Goal: Task Accomplishment & Management: Complete application form

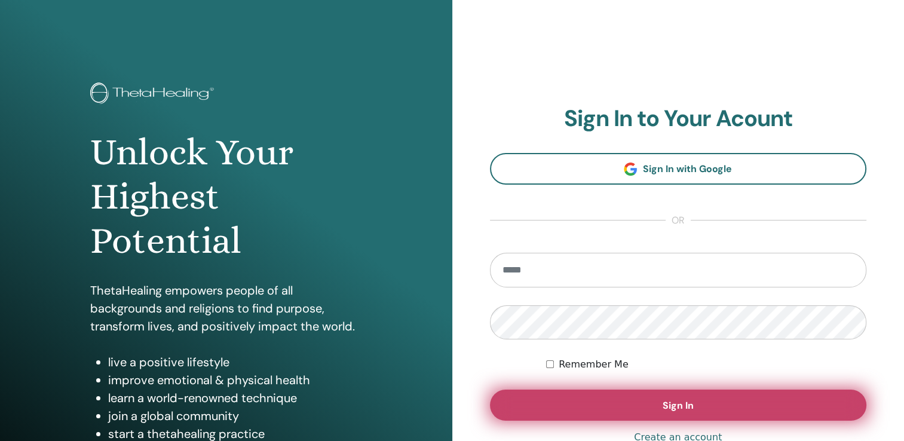
type input "**********"
click at [550, 411] on button "Sign In" at bounding box center [678, 404] width 377 height 31
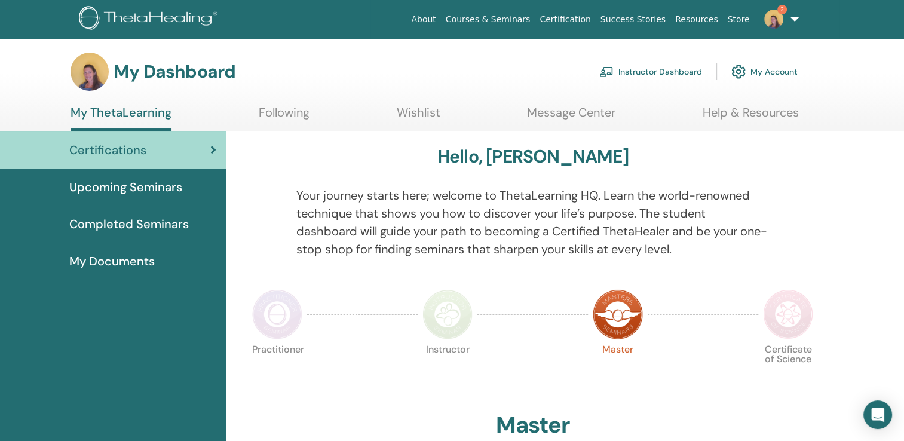
click at [774, 16] on img at bounding box center [773, 19] width 19 height 19
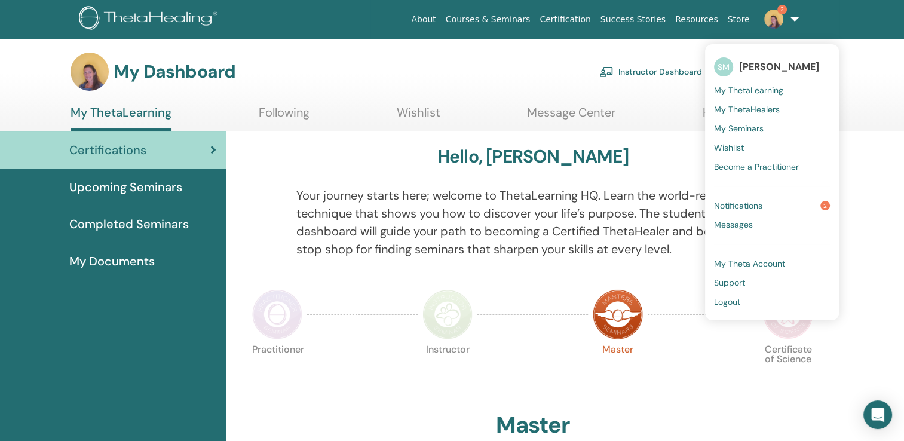
click at [746, 204] on span "Notifications" at bounding box center [738, 205] width 48 height 11
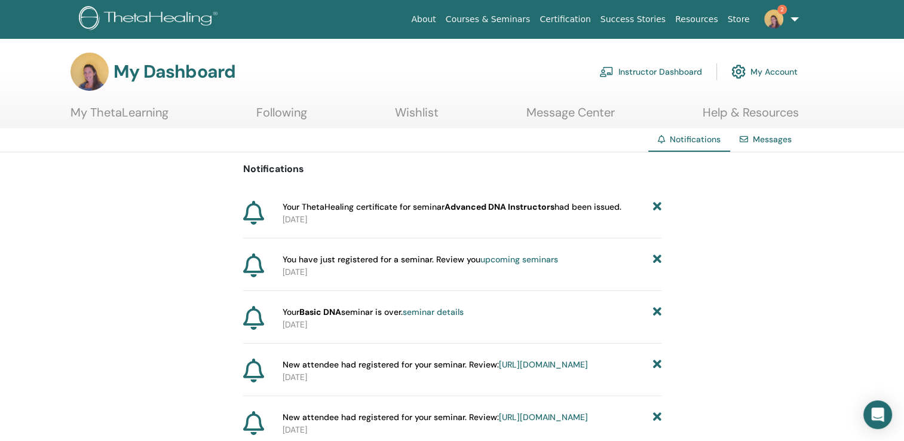
click at [777, 14] on img at bounding box center [773, 19] width 19 height 19
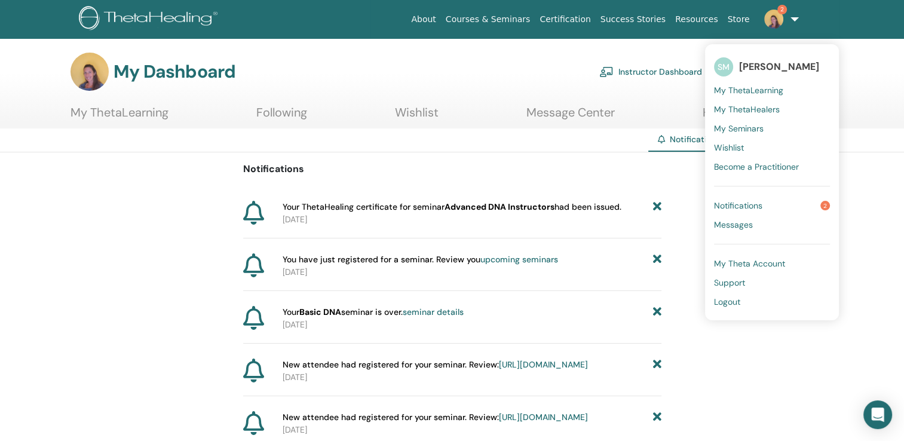
click at [827, 205] on span "2" at bounding box center [825, 206] width 10 height 10
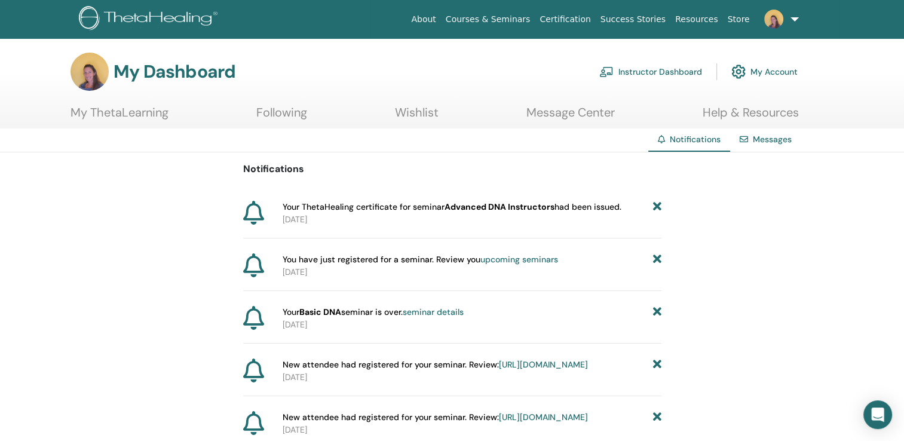
click at [252, 213] on icon at bounding box center [253, 213] width 21 height 24
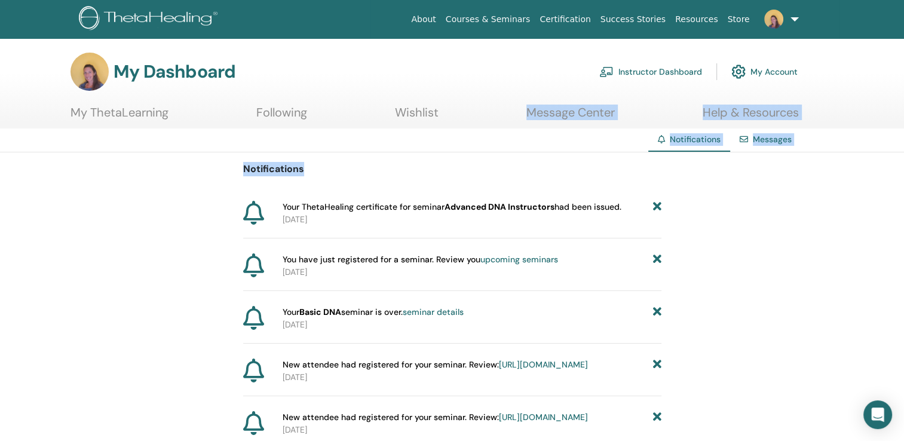
drag, startPoint x: 252, startPoint y: 213, endPoint x: 506, endPoint y: 98, distance: 278.6
drag, startPoint x: 506, startPoint y: 98, endPoint x: 452, endPoint y: 27, distance: 89.5
click at [440, 27] on link "About" at bounding box center [423, 19] width 34 height 22
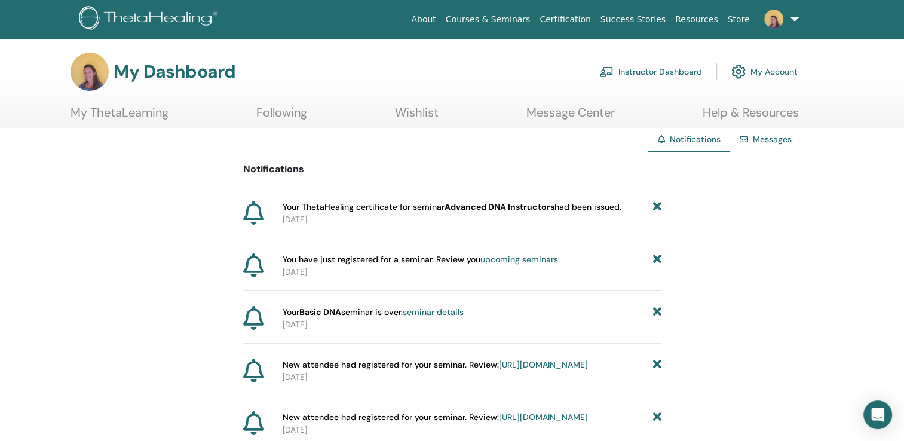
click at [638, 70] on link "Instructor Dashboard" at bounding box center [650, 72] width 103 height 26
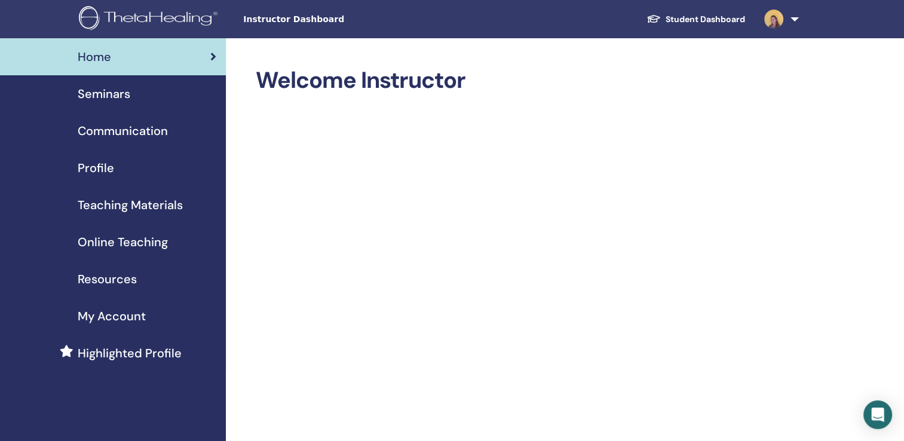
click at [143, 90] on div "Seminars" at bounding box center [113, 94] width 207 height 18
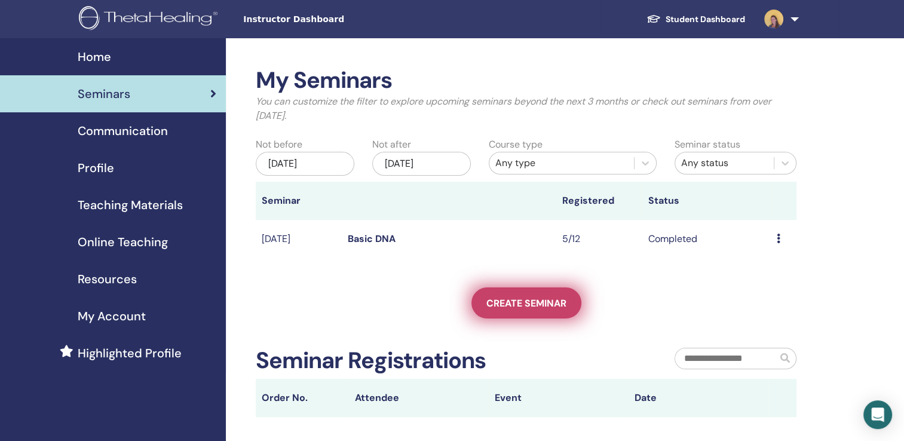
click at [531, 303] on span "Create seminar" at bounding box center [526, 303] width 80 height 13
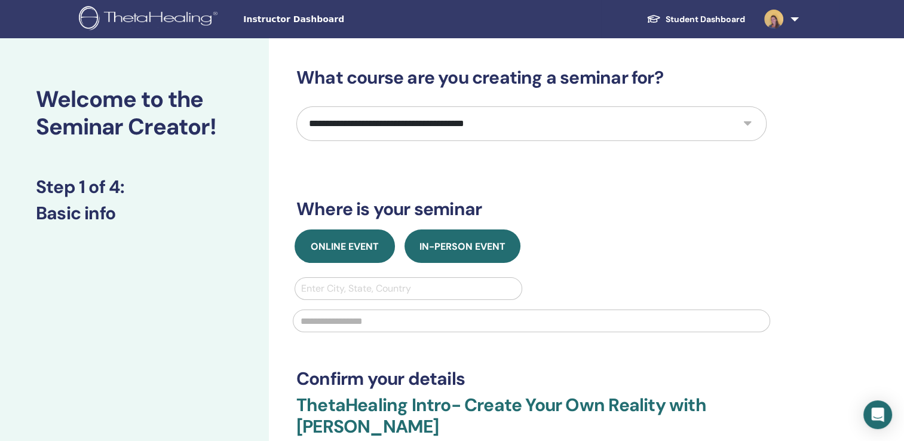
click at [358, 254] on button "Online Event" at bounding box center [345, 245] width 100 height 33
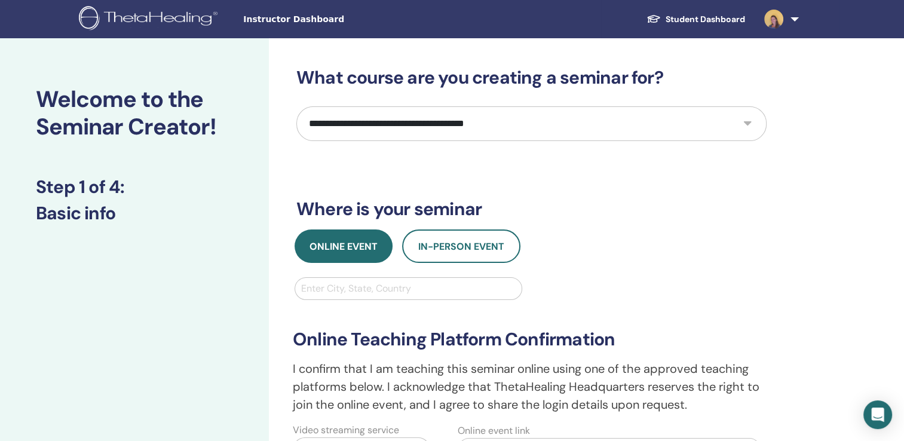
click at [354, 290] on div at bounding box center [408, 288] width 214 height 17
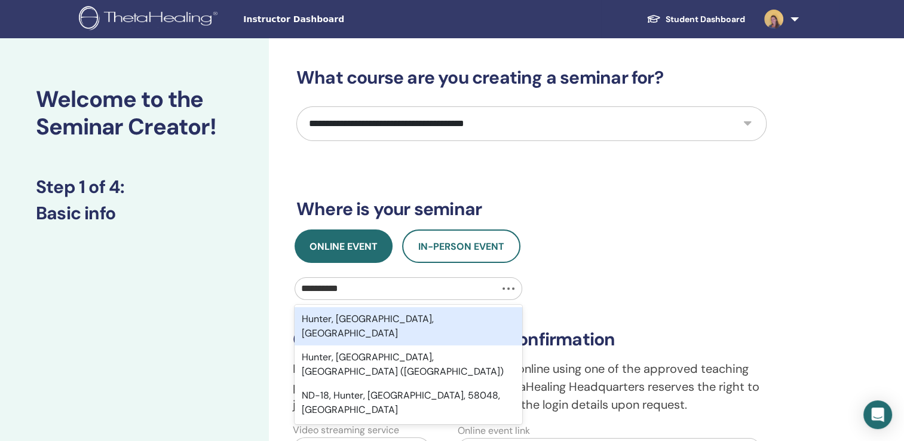
type input "**********"
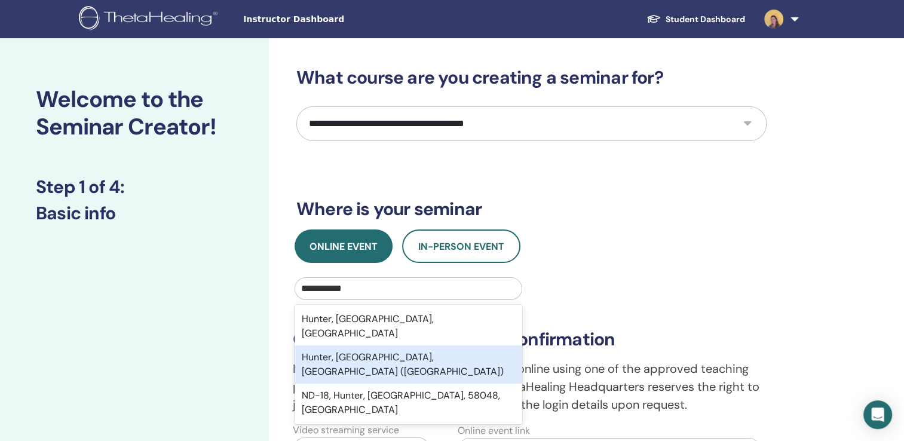
click at [360, 345] on div "Hunter, ND, USA (Cass County)" at bounding box center [409, 364] width 228 height 38
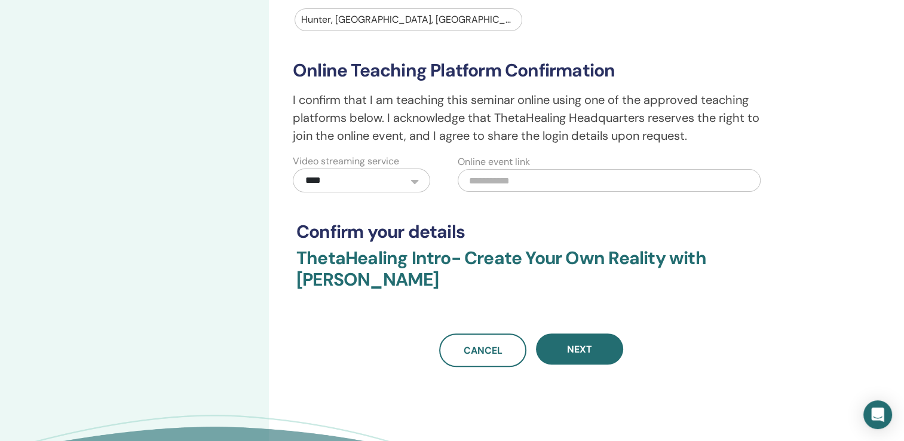
scroll to position [255, 0]
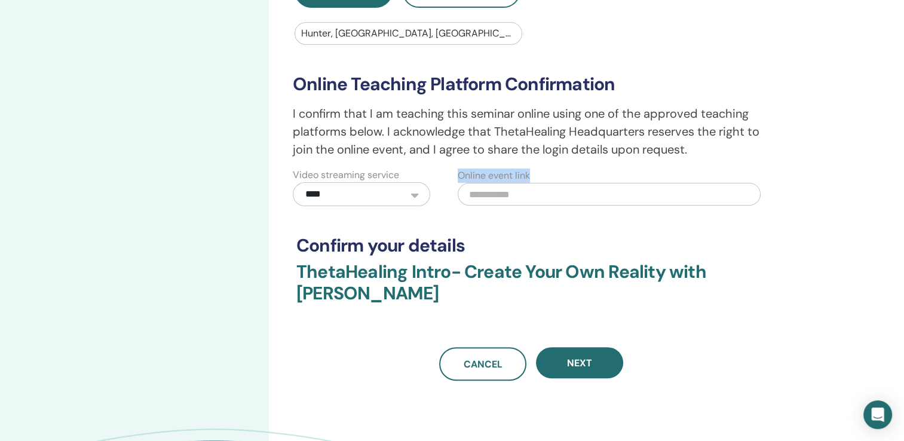
drag, startPoint x: 897, startPoint y: 201, endPoint x: 885, endPoint y: 176, distance: 28.3
click at [885, 176] on div "**********" at bounding box center [452, 165] width 904 height 765
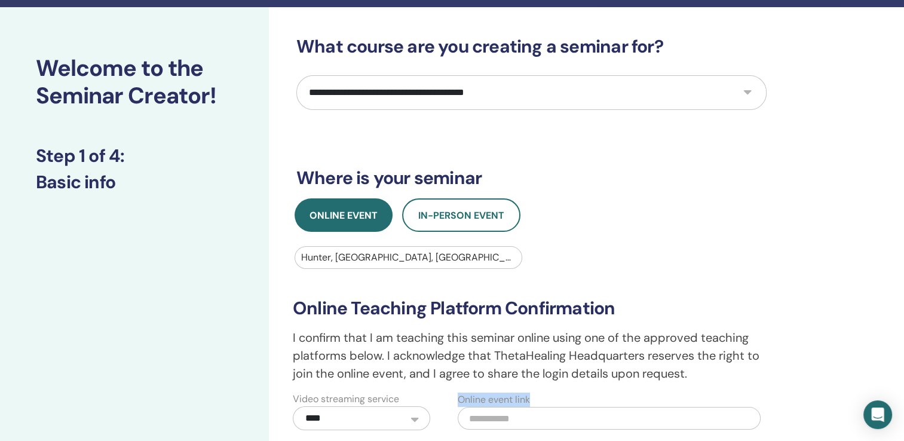
scroll to position [26, 0]
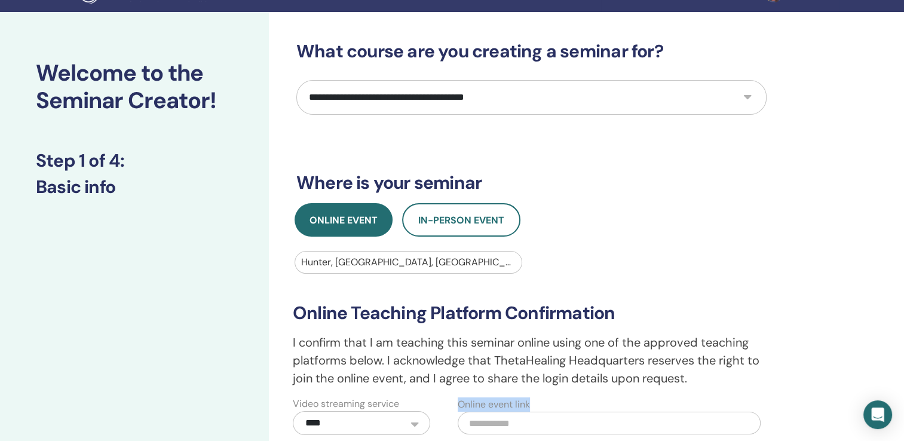
click at [746, 95] on select "**********" at bounding box center [531, 97] width 470 height 35
select select "*"
click at [296, 80] on select "**********" at bounding box center [531, 97] width 470 height 35
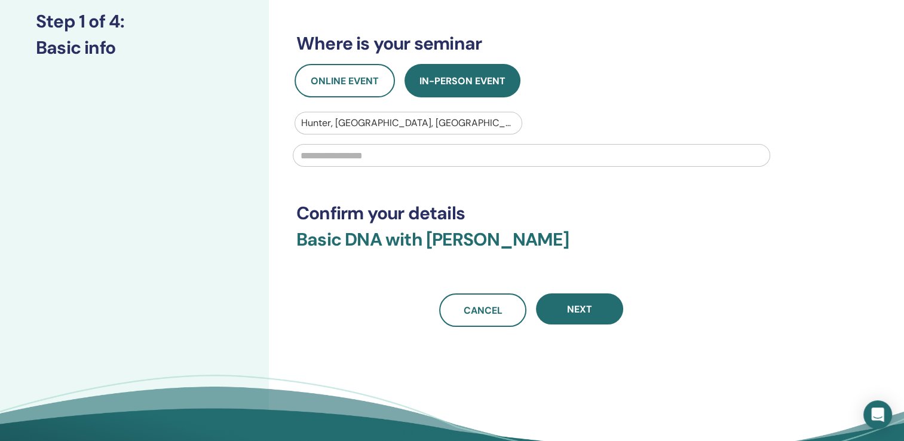
scroll to position [167, 0]
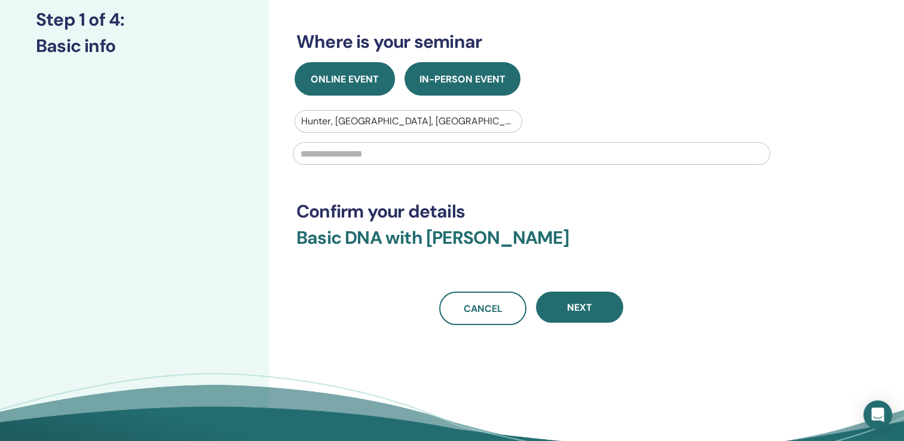
click at [332, 73] on span "Online Event" at bounding box center [345, 79] width 68 height 13
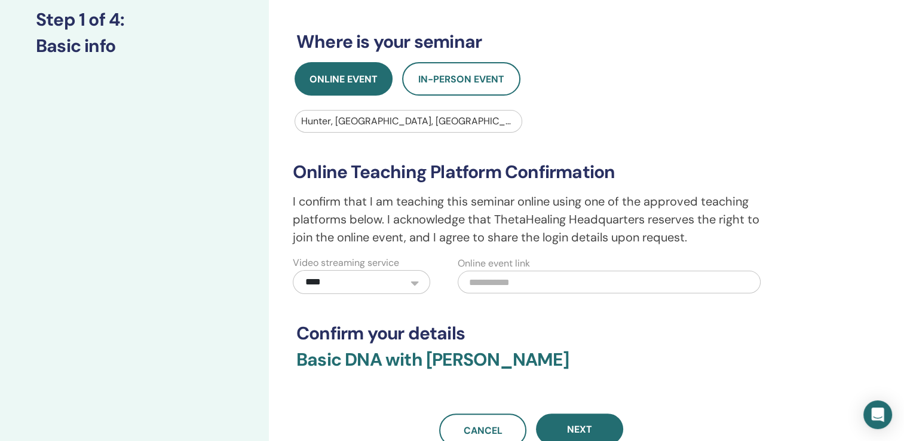
click at [487, 275] on input "text" at bounding box center [609, 282] width 302 height 23
paste input "**********"
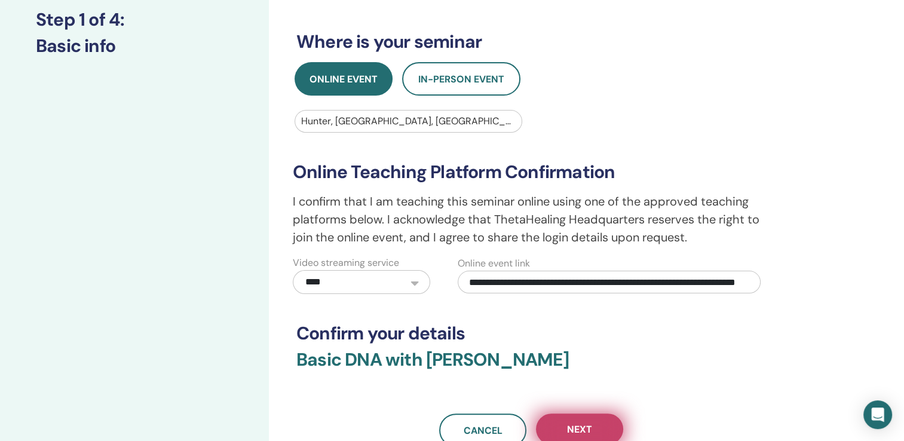
type input "**********"
click at [569, 426] on span "Next" at bounding box center [579, 429] width 25 height 13
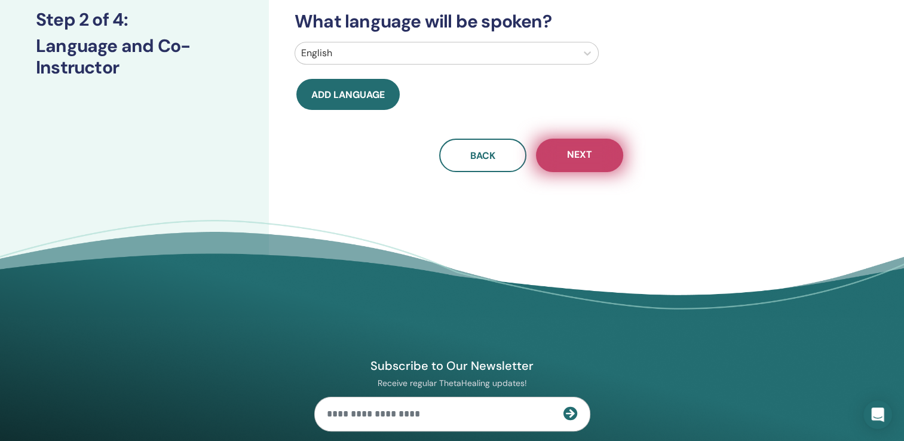
click at [580, 154] on span "Next" at bounding box center [579, 155] width 25 height 15
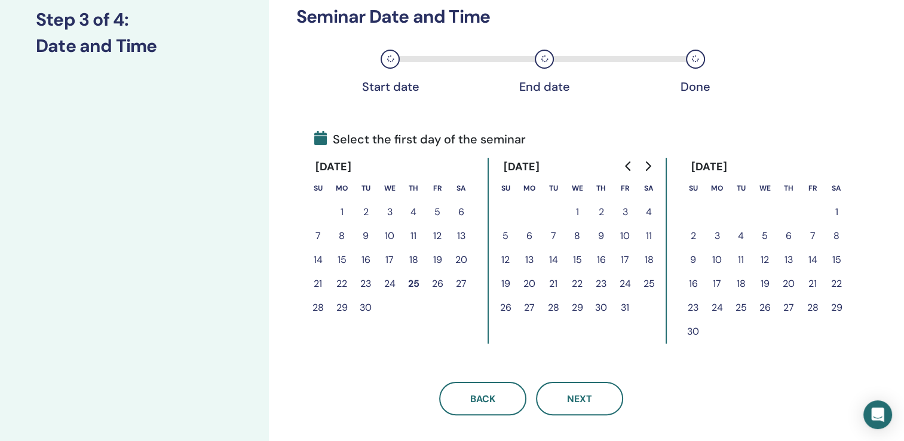
click at [602, 259] on button "16" at bounding box center [601, 260] width 24 height 24
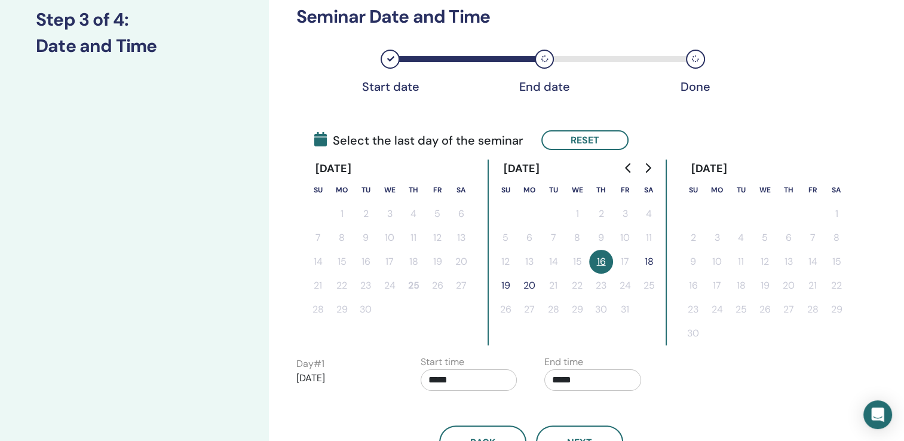
click at [650, 261] on button "18" at bounding box center [649, 262] width 24 height 24
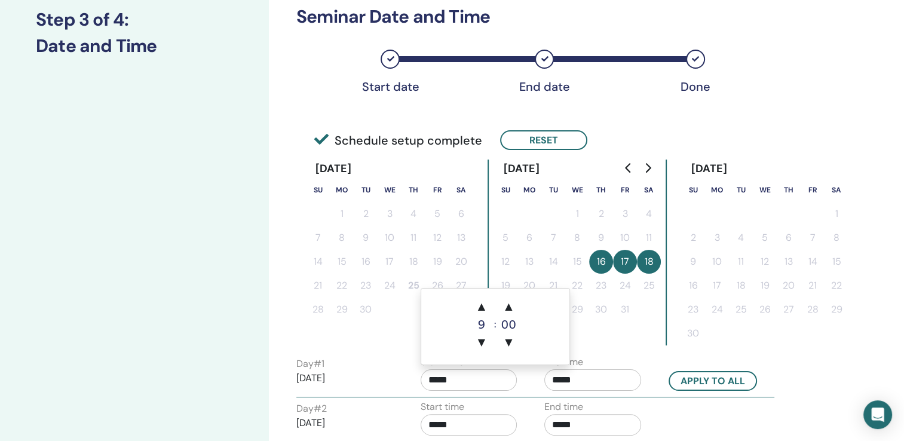
click at [438, 378] on input "*****" at bounding box center [469, 380] width 97 height 22
click at [480, 309] on span "▲" at bounding box center [482, 307] width 24 height 24
click at [481, 338] on span "▼" at bounding box center [482, 342] width 24 height 24
type input "*****"
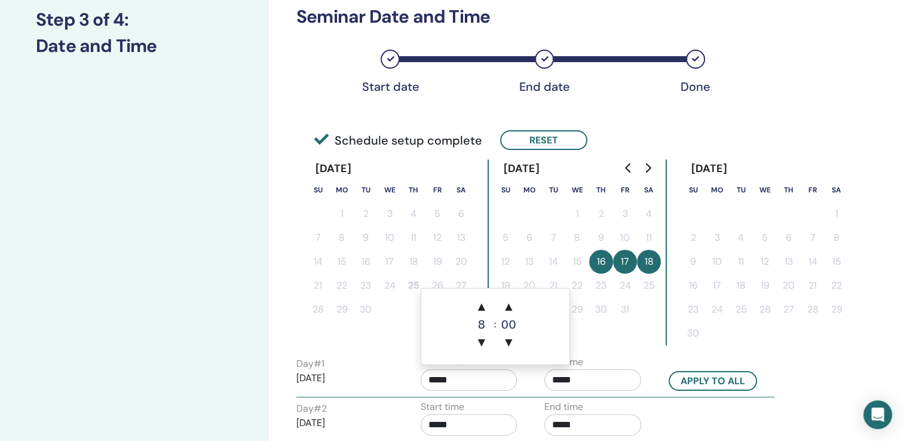
click at [559, 379] on input "*****" at bounding box center [592, 380] width 97 height 22
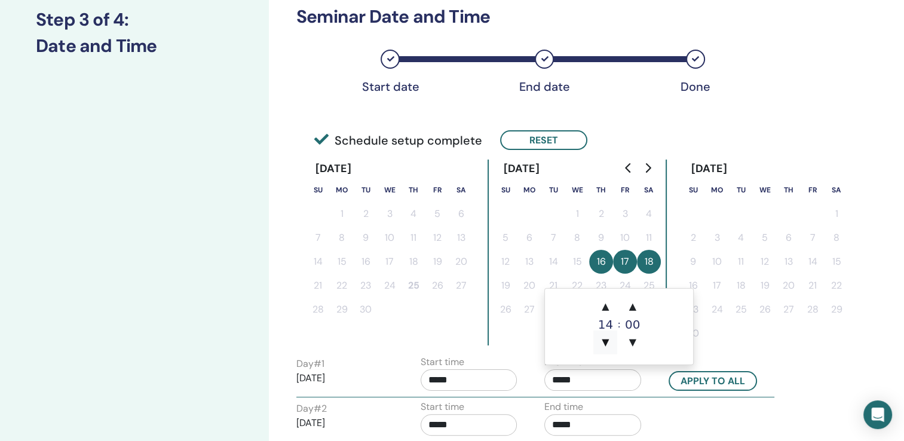
click at [605, 342] on span "▼" at bounding box center [605, 342] width 24 height 24
type input "*****"
click at [696, 375] on button "Apply to all" at bounding box center [712, 381] width 88 height 20
type input "*****"
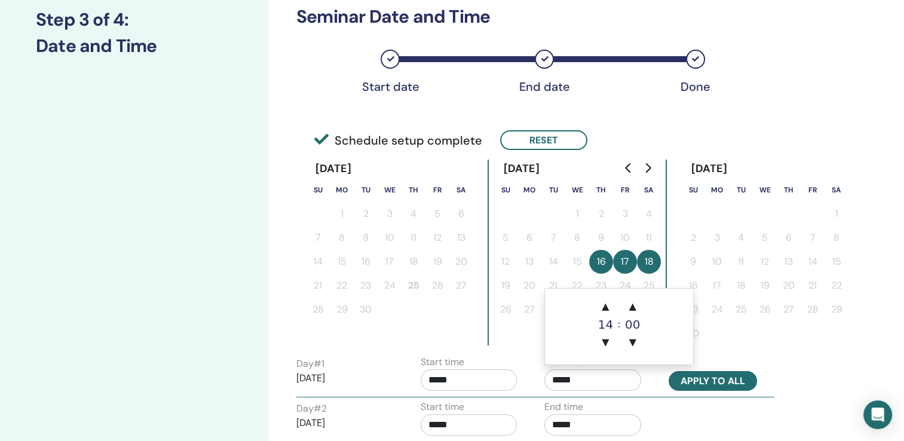
type input "*****"
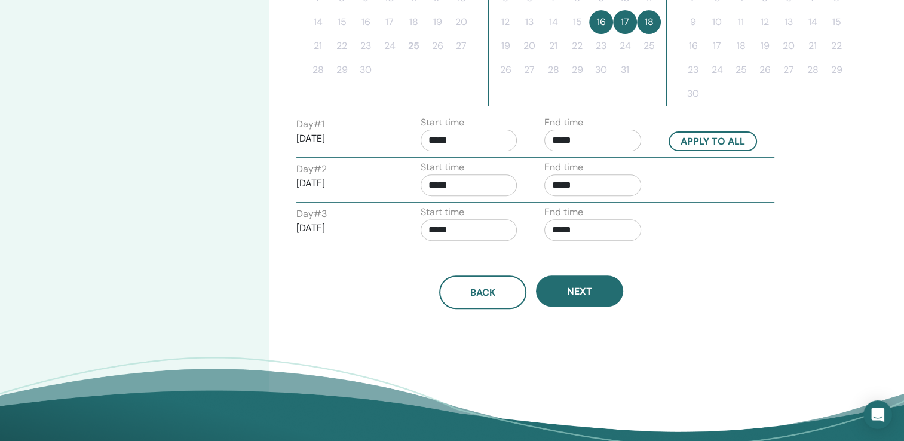
scroll to position [409, 0]
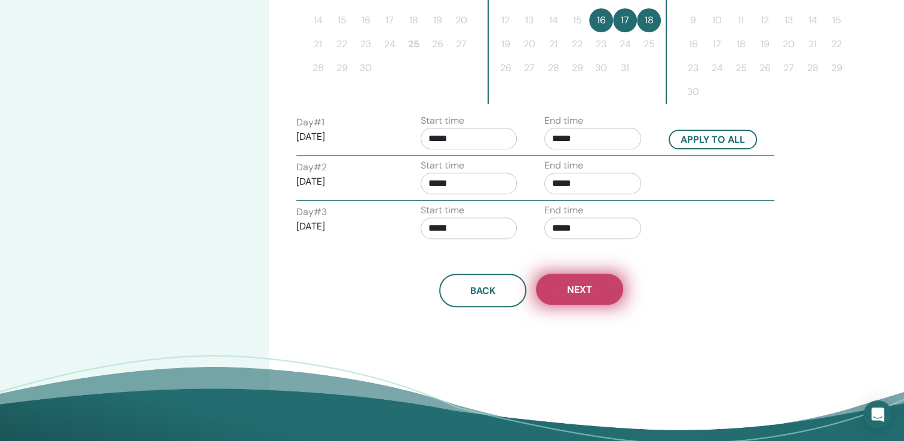
click at [578, 292] on span "Next" at bounding box center [579, 289] width 25 height 13
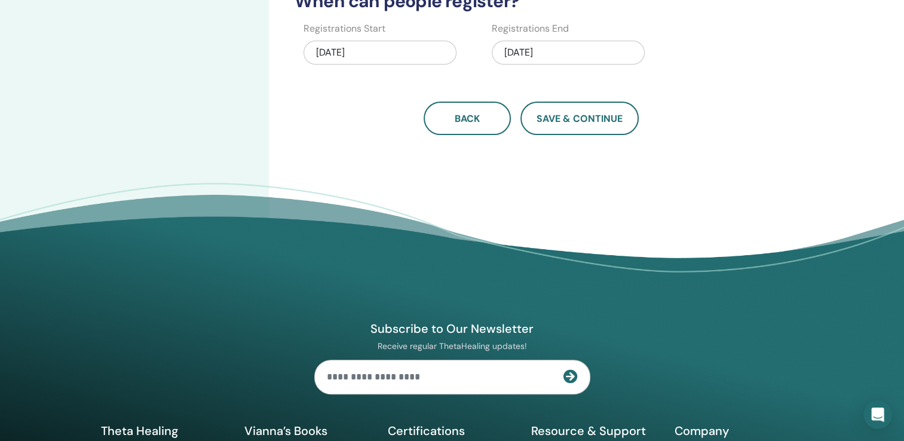
click at [523, 53] on div "10/18/2025" at bounding box center [568, 53] width 153 height 24
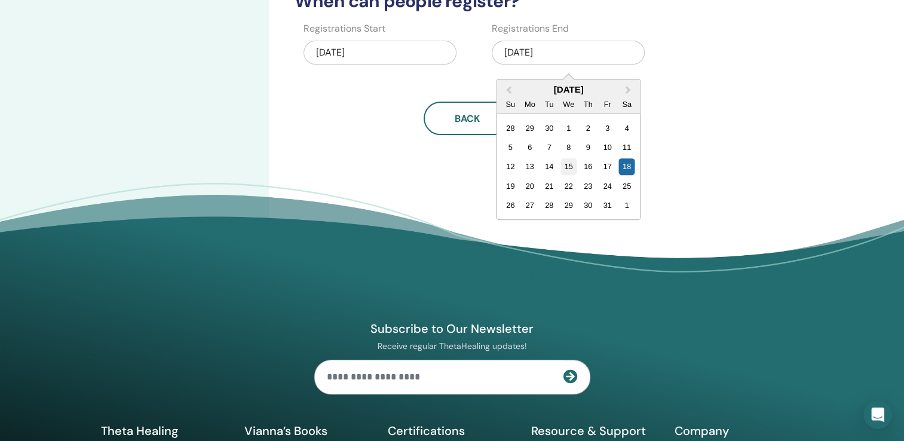
click at [567, 166] on div "15" at bounding box center [568, 166] width 16 height 16
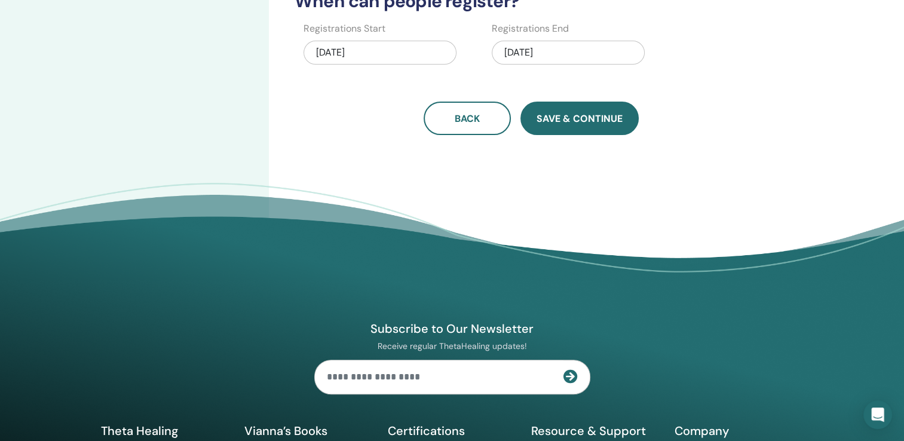
click at [563, 122] on span "Save & Continue" at bounding box center [579, 118] width 86 height 13
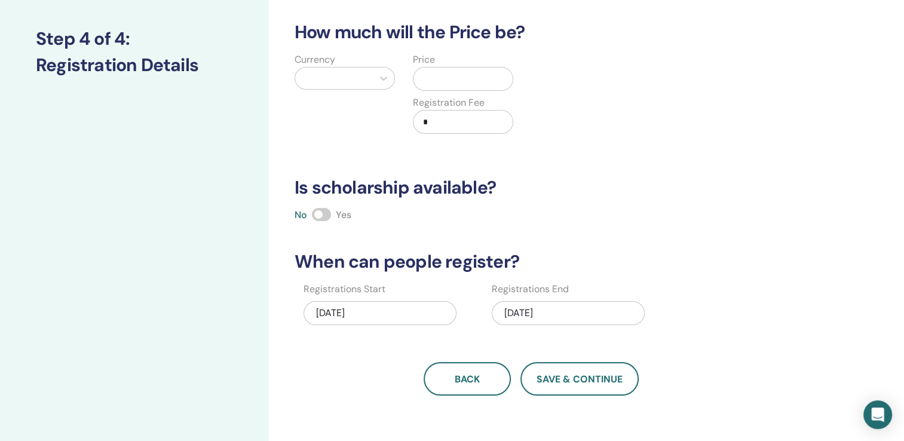
scroll to position [131, 0]
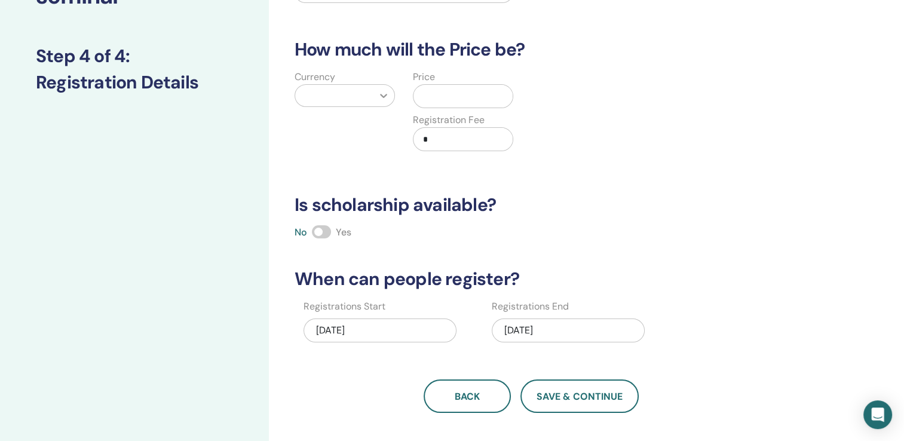
click at [385, 96] on icon at bounding box center [383, 96] width 7 height 4
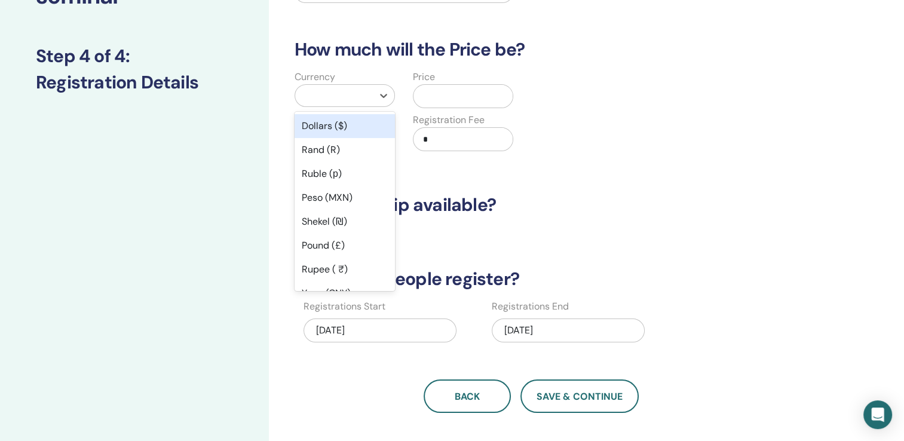
click at [310, 128] on div "Dollars ($)" at bounding box center [345, 126] width 100 height 24
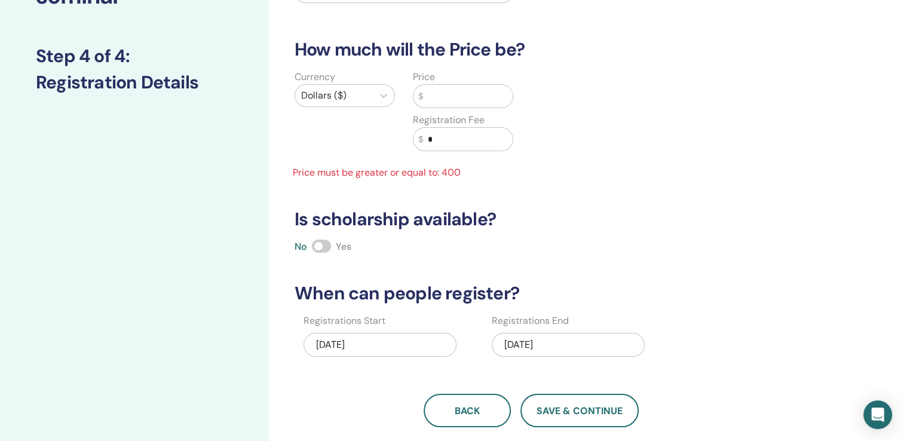
click at [441, 97] on input "text" at bounding box center [468, 96] width 90 height 23
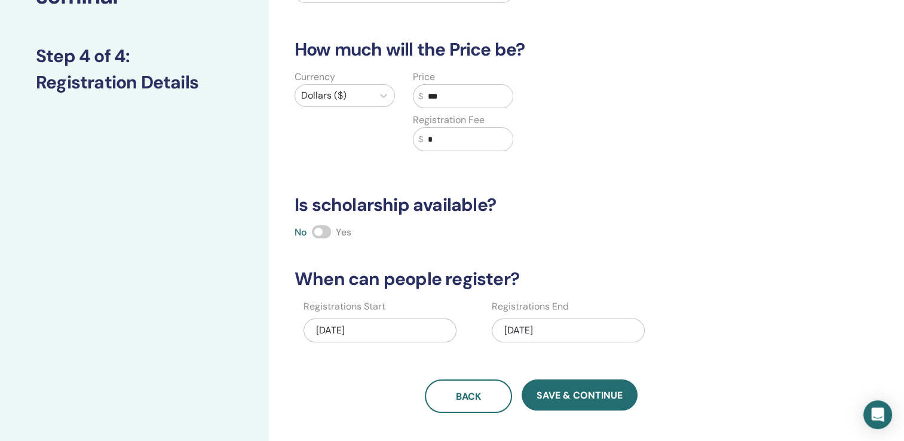
type input "***"
click at [448, 144] on input "*" at bounding box center [468, 139] width 90 height 23
type input "*"
type input "**"
click at [319, 231] on span at bounding box center [321, 231] width 19 height 13
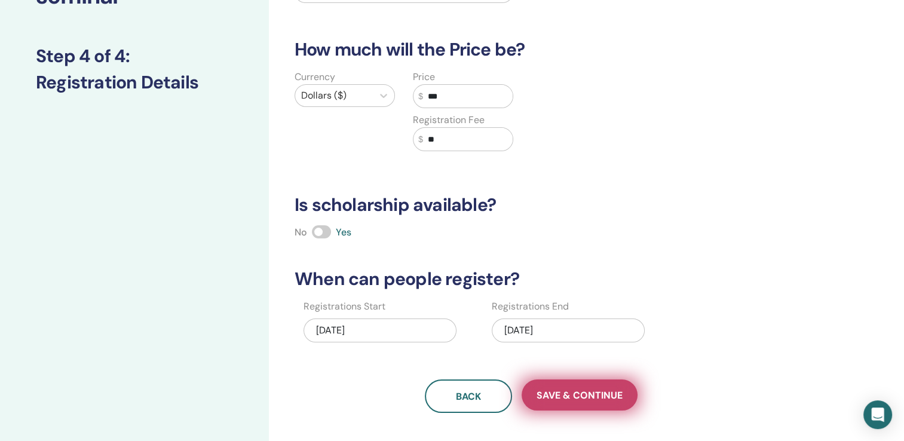
click at [569, 393] on span "Save & Continue" at bounding box center [579, 395] width 86 height 13
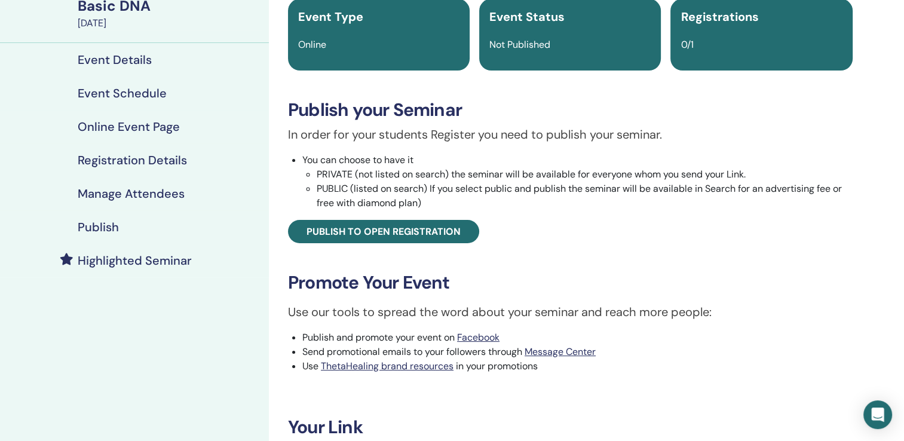
scroll to position [104, 0]
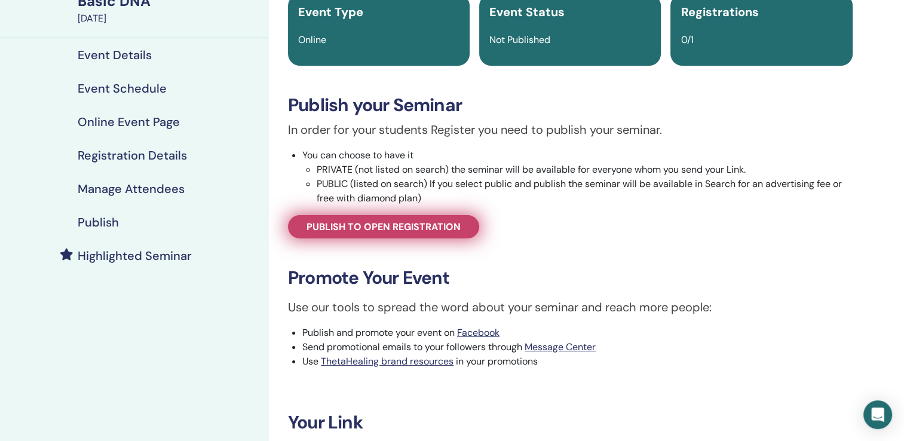
click at [389, 225] on span "Publish to open registration" at bounding box center [383, 226] width 154 height 13
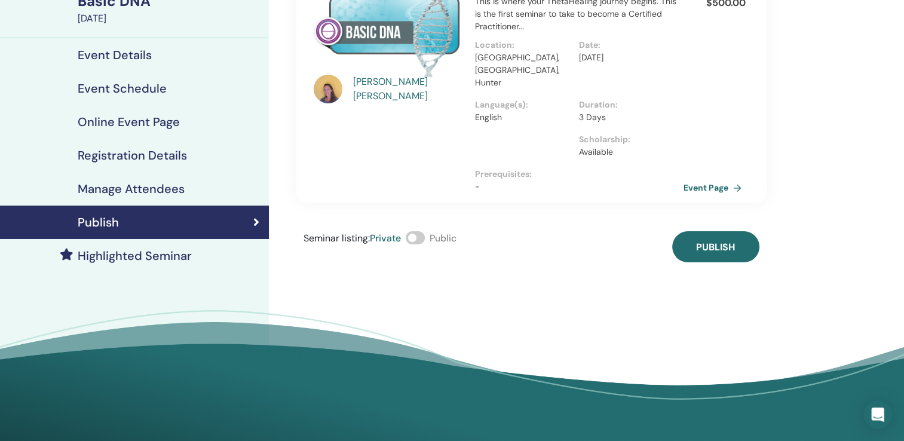
click at [413, 231] on span at bounding box center [415, 237] width 19 height 13
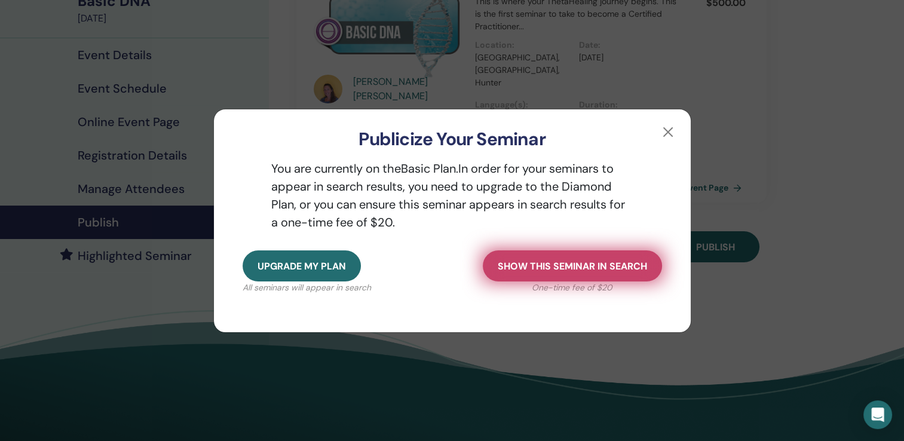
click at [542, 265] on span "Show this seminar in search" at bounding box center [572, 266] width 149 height 13
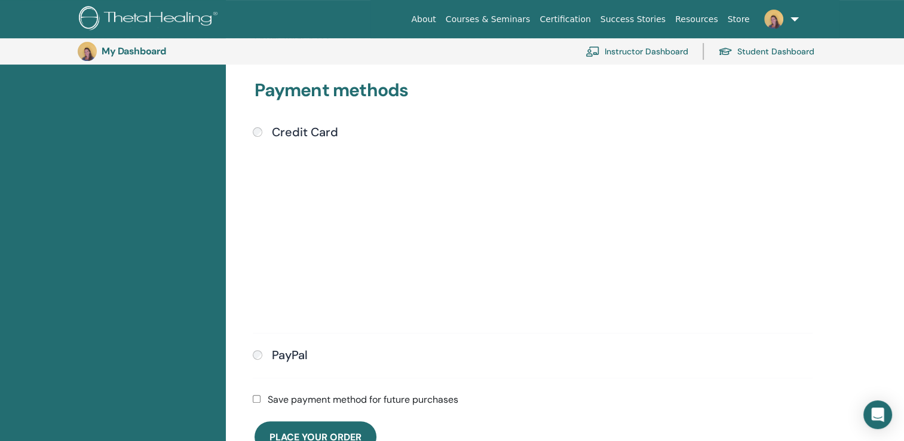
scroll to position [299, 0]
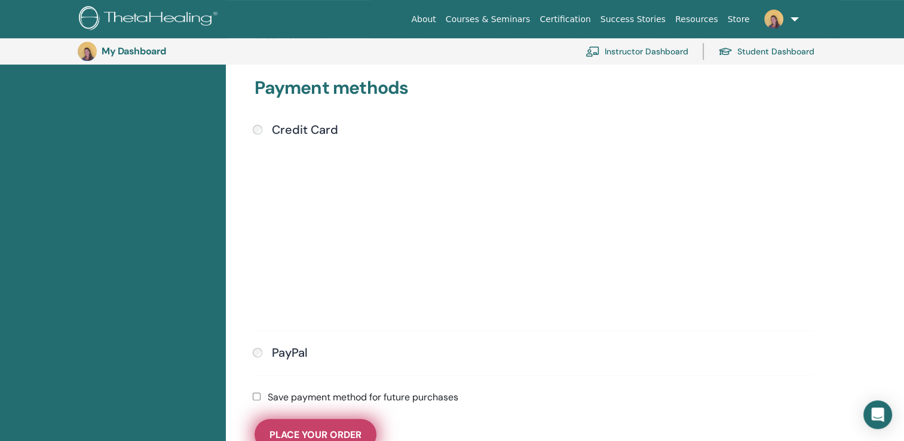
click at [320, 428] on span "Place Your Order" at bounding box center [315, 434] width 92 height 13
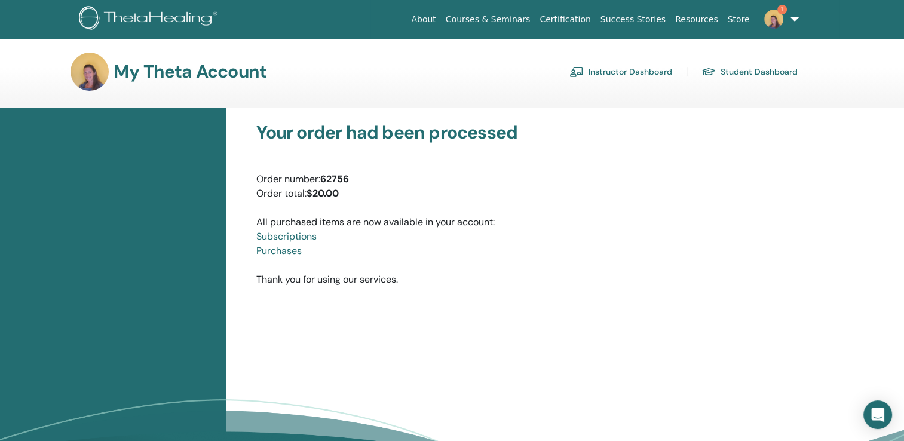
click at [607, 72] on link "Instructor Dashboard" at bounding box center [620, 71] width 103 height 19
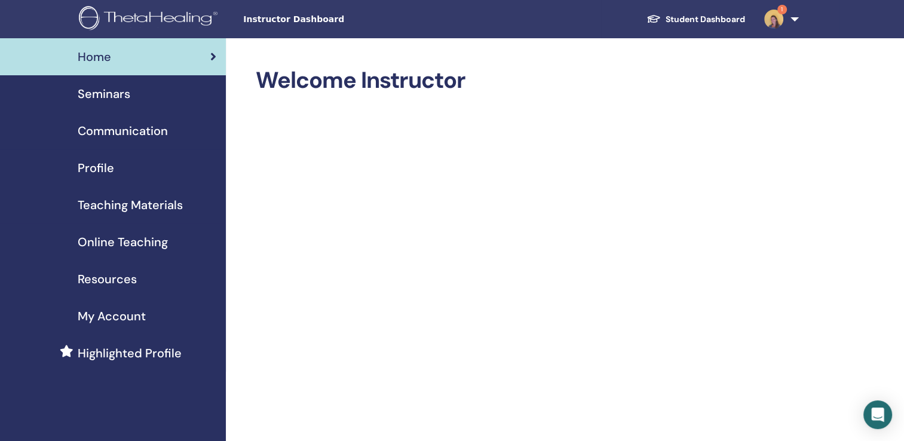
click at [105, 99] on span "Seminars" at bounding box center [104, 94] width 53 height 18
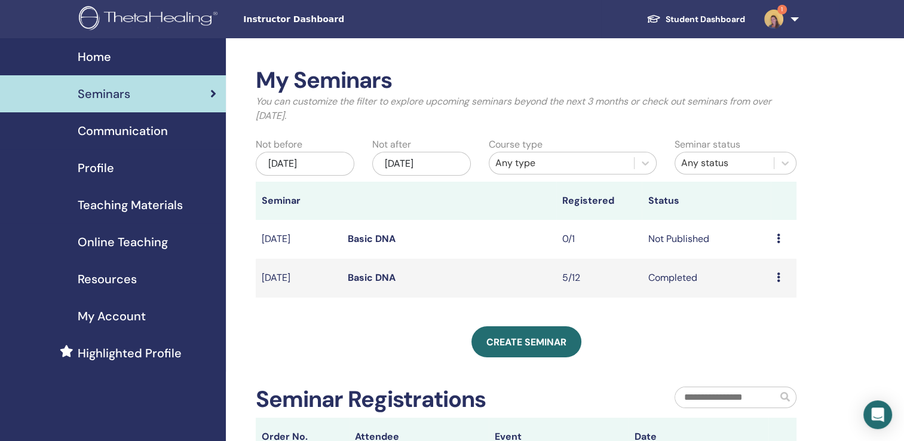
click at [780, 238] on div "Preview Edit Attendees Cancel" at bounding box center [784, 239] width 14 height 14
click at [852, 210] on div "My Seminars You can customize the filter to explore upcoming seminars beyond th…" at bounding box center [565, 330] width 678 height 585
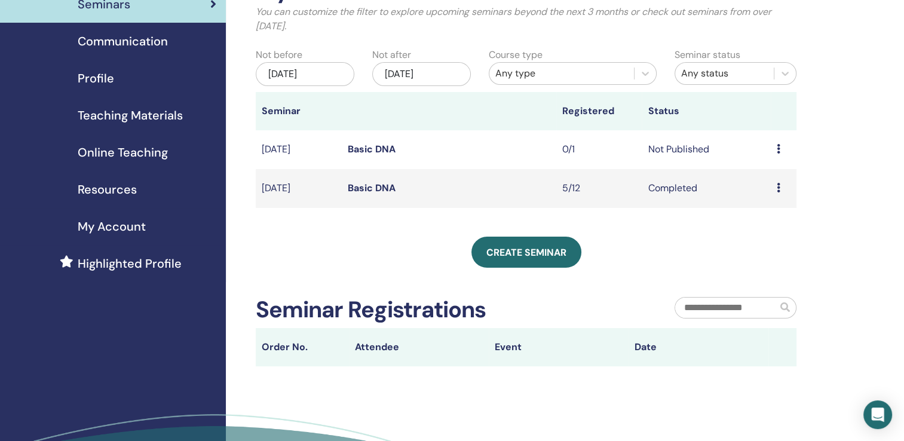
scroll to position [76, 0]
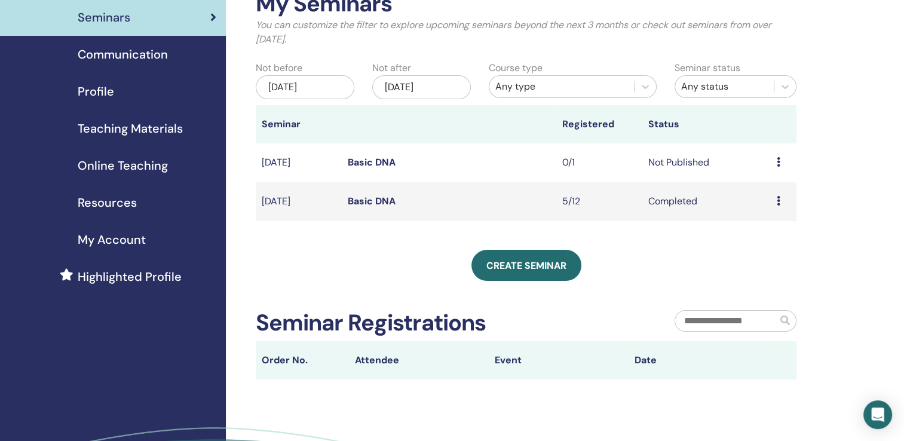
click at [569, 165] on td "0/1" at bounding box center [599, 162] width 86 height 39
click at [778, 160] on icon at bounding box center [779, 162] width 4 height 10
click at [756, 189] on link "Edit" at bounding box center [755, 188] width 17 height 13
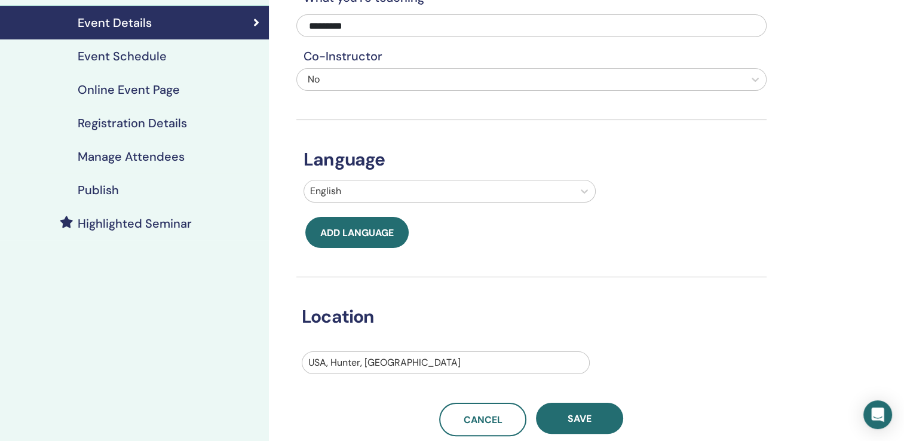
scroll to position [131, 0]
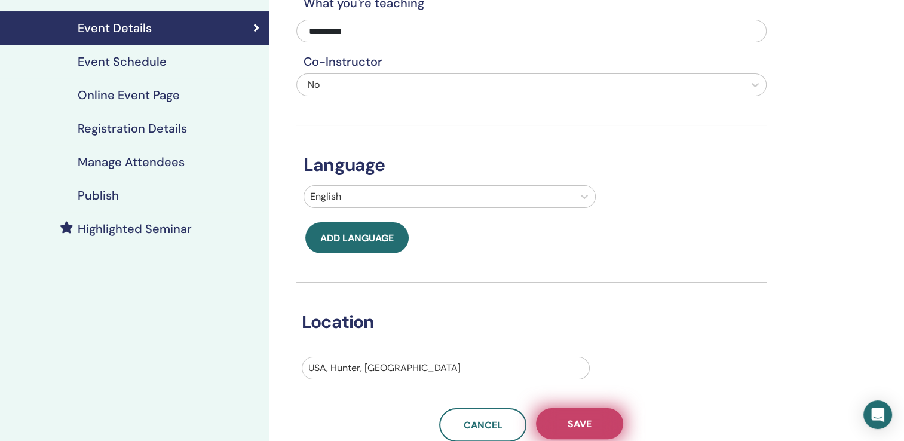
click at [588, 422] on span "Save" at bounding box center [580, 424] width 24 height 13
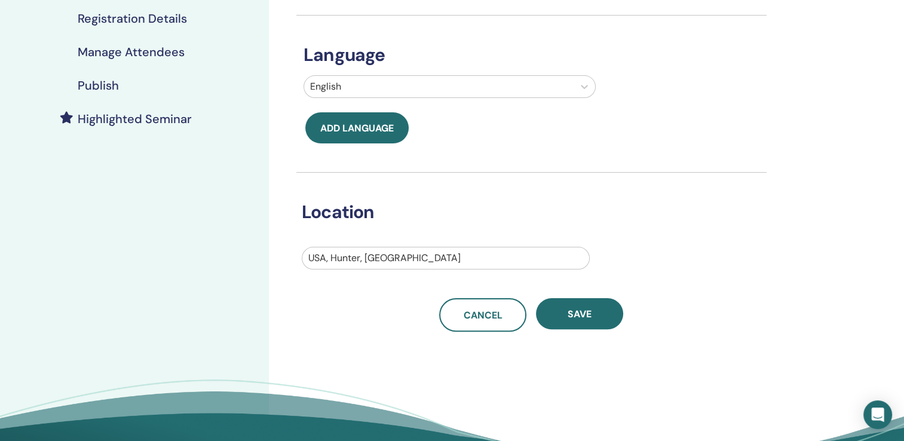
scroll to position [244, 0]
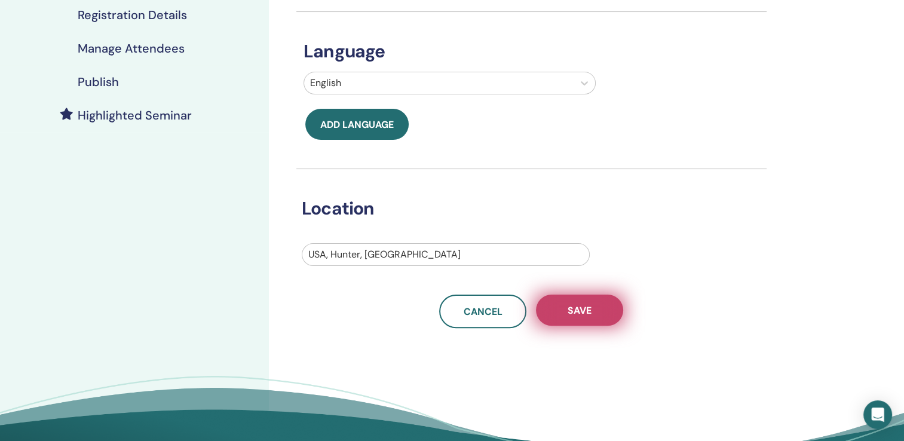
click at [574, 314] on span "Save" at bounding box center [580, 310] width 24 height 13
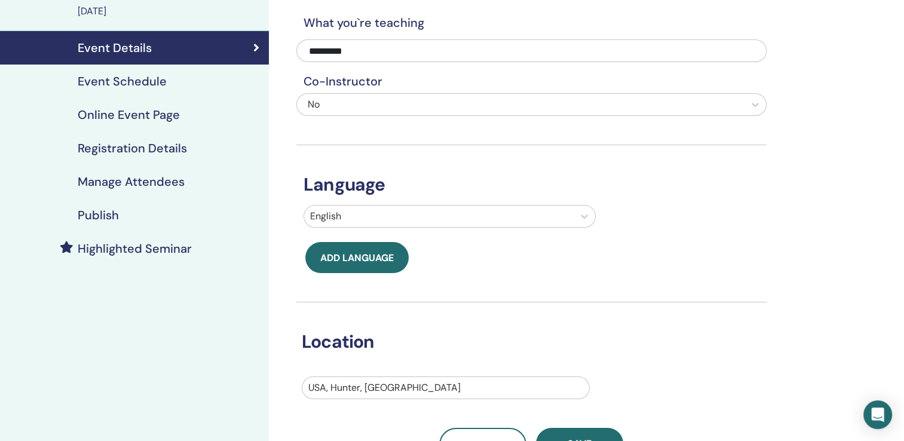
scroll to position [100, 0]
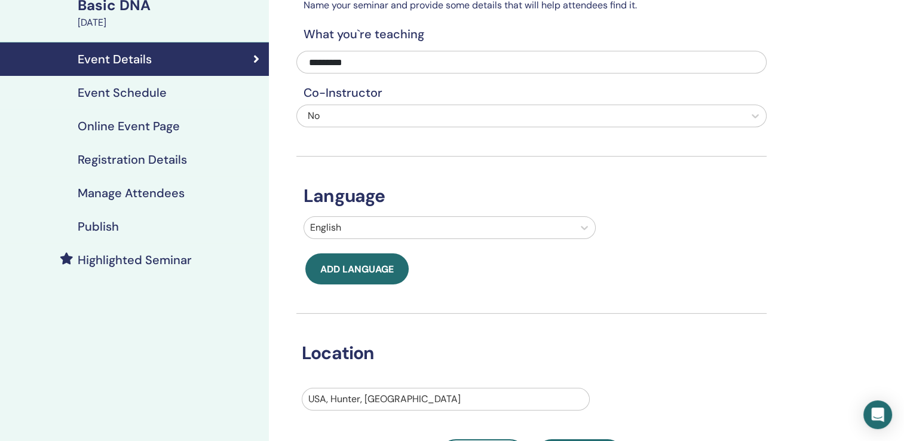
click at [140, 157] on h4 "Registration Details" at bounding box center [132, 159] width 109 height 14
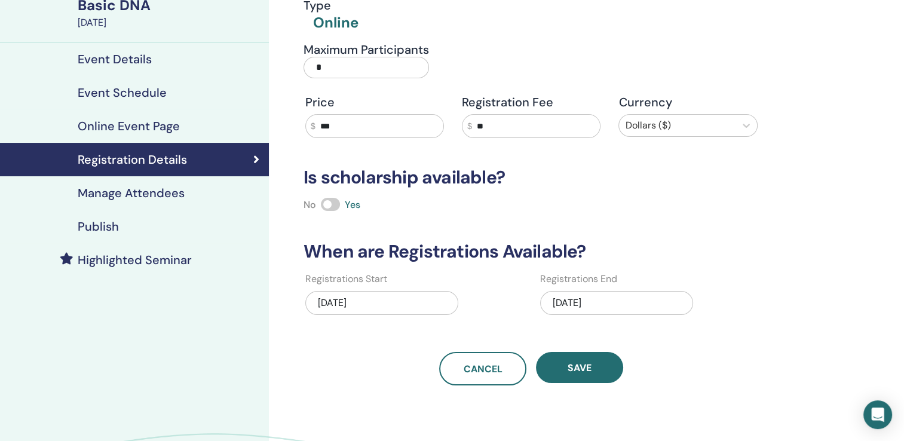
click at [332, 62] on input "*" at bounding box center [365, 68] width 125 height 22
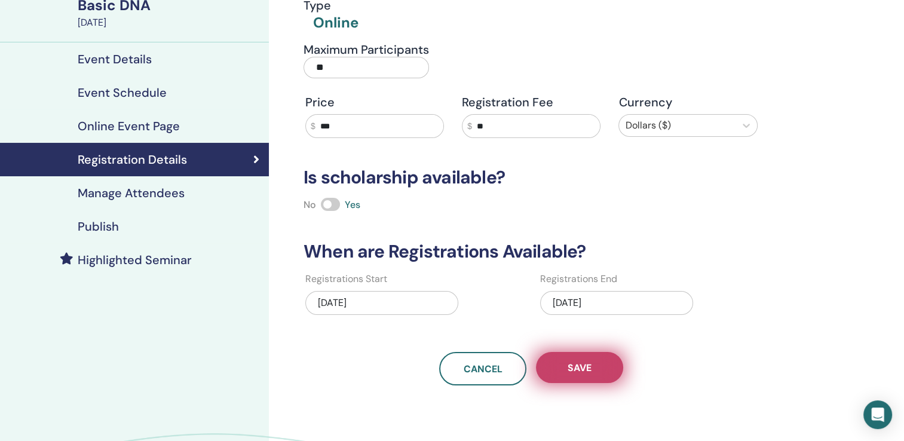
type input "**"
click at [605, 360] on button "Save" at bounding box center [579, 367] width 87 height 31
click at [604, 361] on button "Save" at bounding box center [579, 367] width 87 height 31
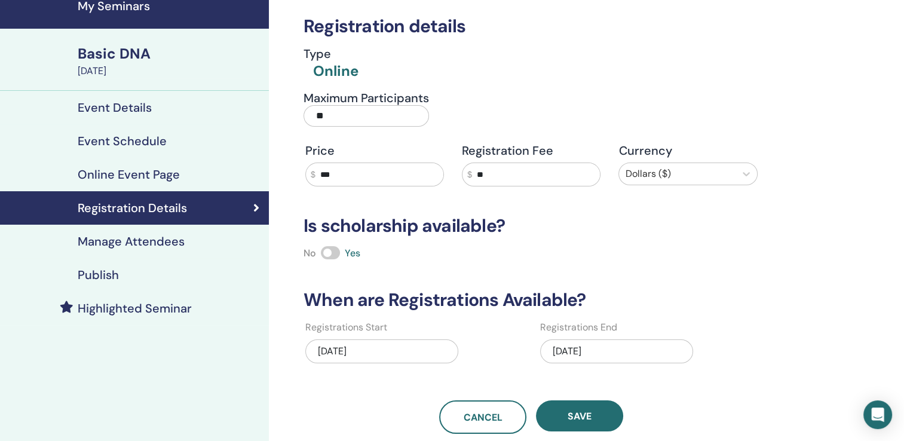
scroll to position [36, 0]
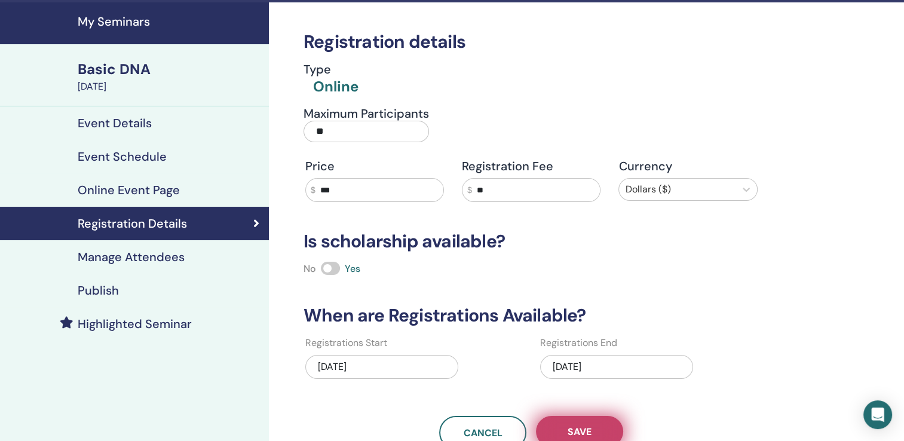
click at [585, 421] on button "Save" at bounding box center [579, 431] width 87 height 31
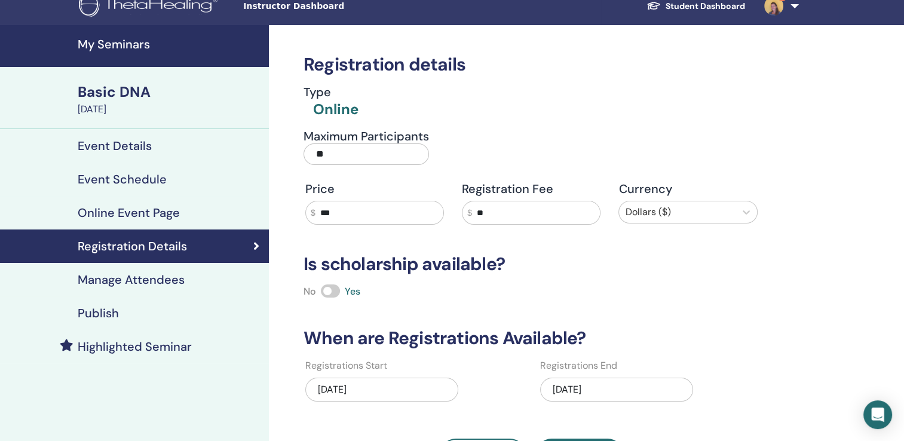
scroll to position [5, 0]
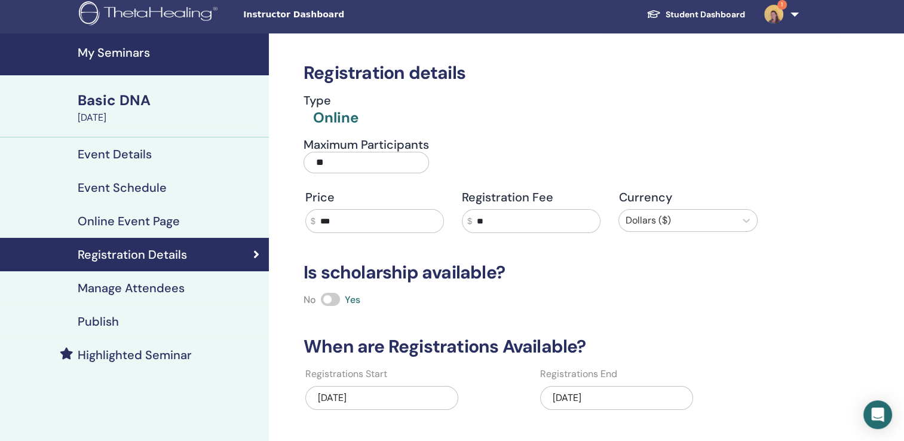
click at [112, 155] on h4 "Event Details" at bounding box center [115, 154] width 74 height 14
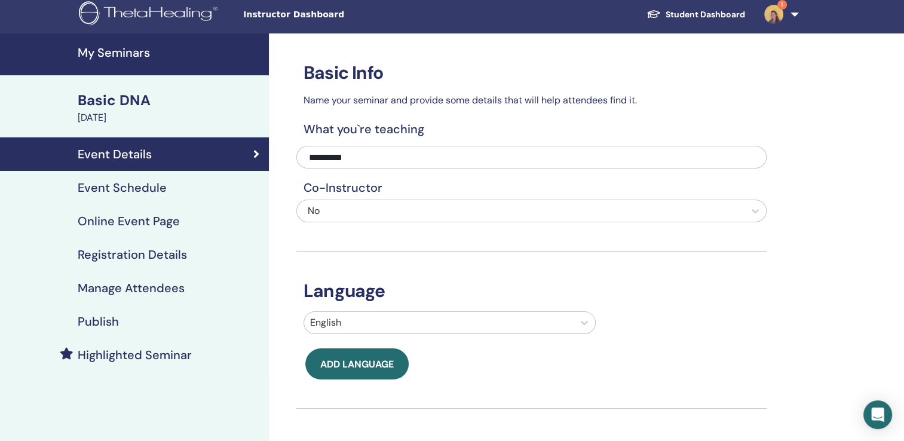
click at [102, 219] on h4 "Online Event Page" at bounding box center [129, 221] width 102 height 14
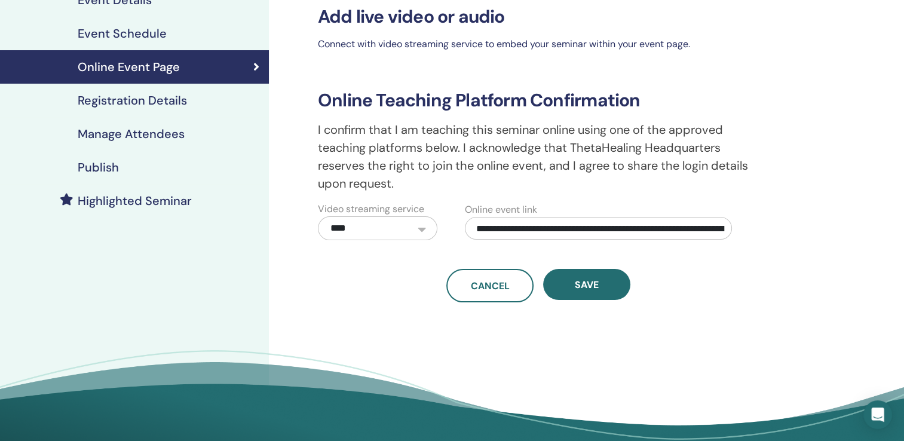
scroll to position [165, 0]
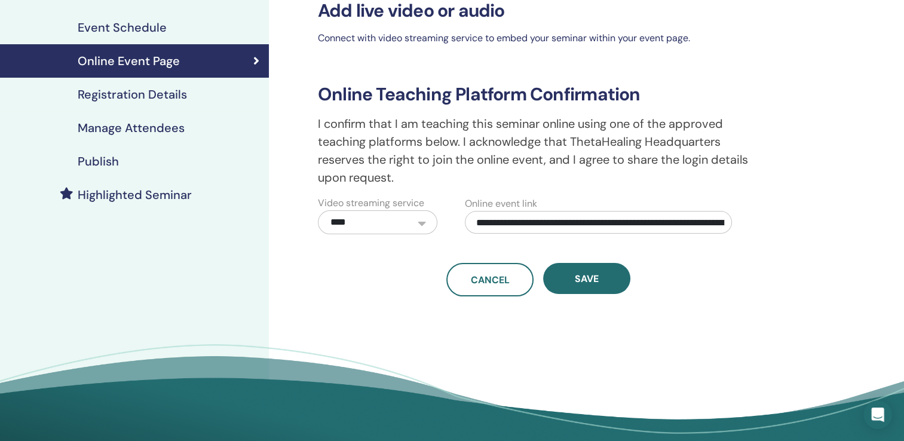
scroll to position [5, 0]
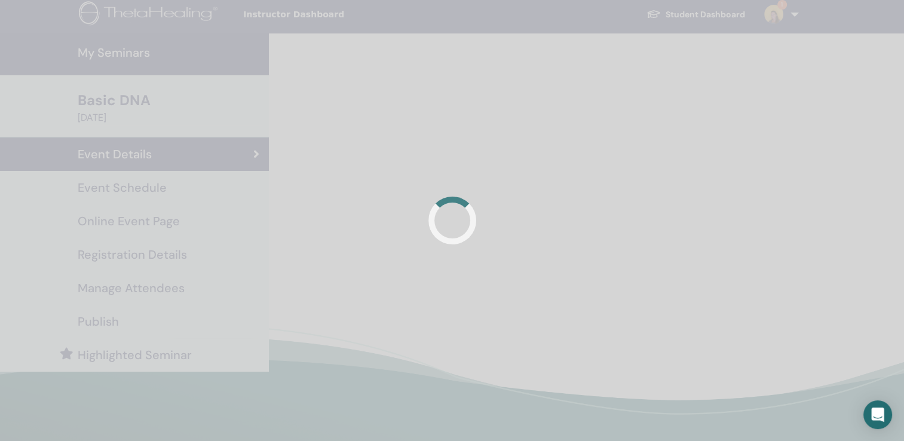
scroll to position [100, 0]
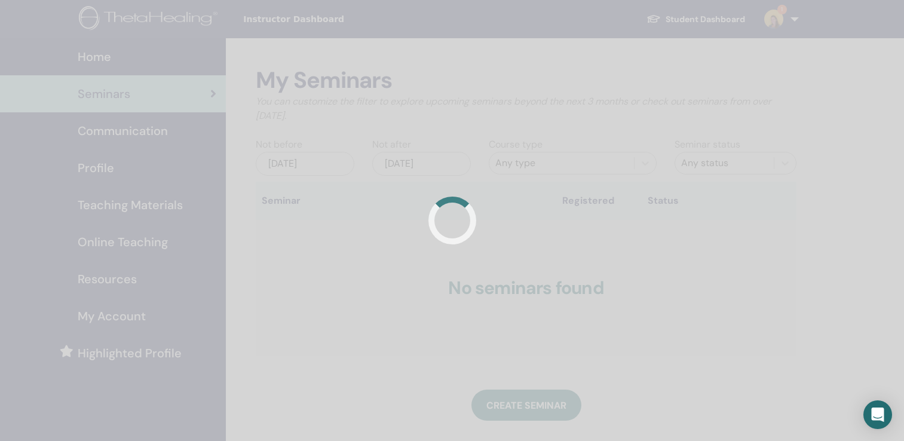
scroll to position [76, 0]
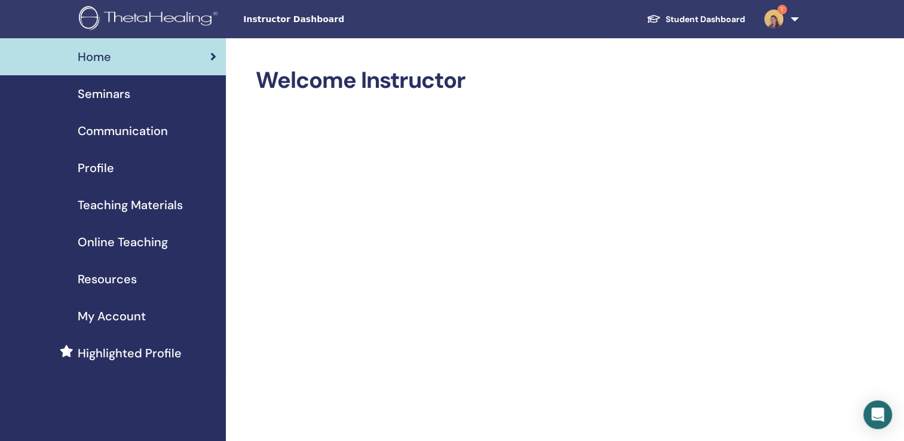
click at [119, 93] on span "Seminars" at bounding box center [104, 94] width 53 height 18
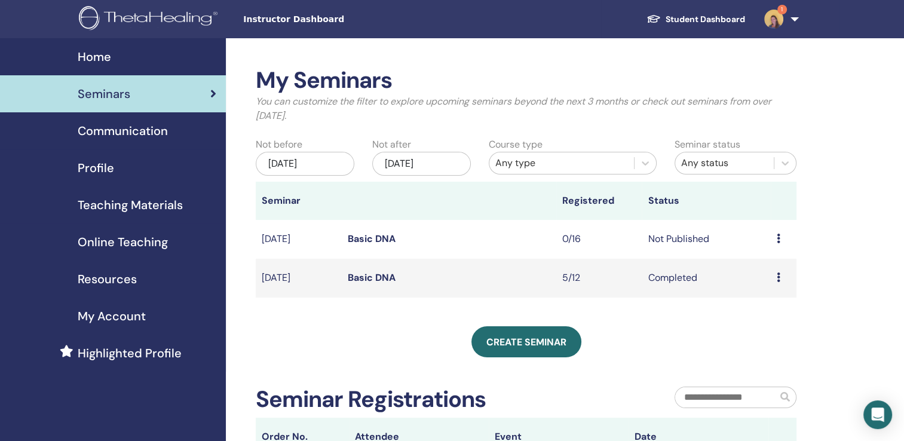
click at [774, 18] on img at bounding box center [773, 19] width 19 height 19
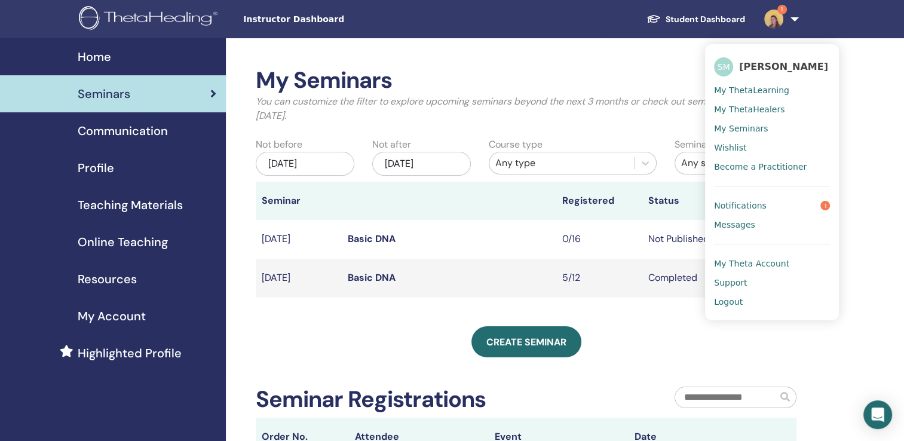
click at [759, 207] on span "Notifications" at bounding box center [740, 205] width 53 height 11
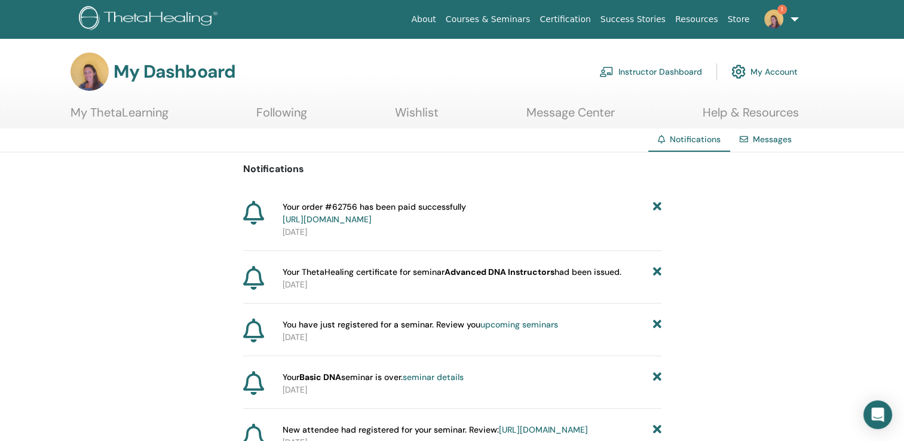
click at [645, 69] on link "Instructor Dashboard" at bounding box center [650, 72] width 103 height 26
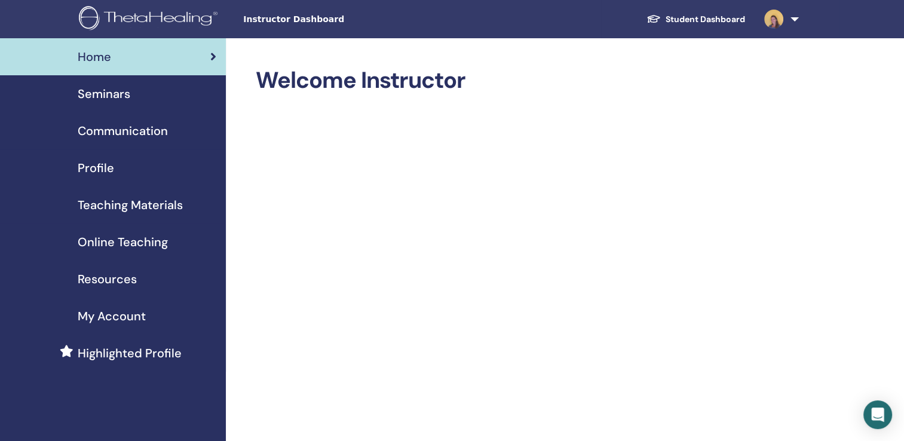
click at [683, 14] on link "Student Dashboard" at bounding box center [696, 19] width 118 height 22
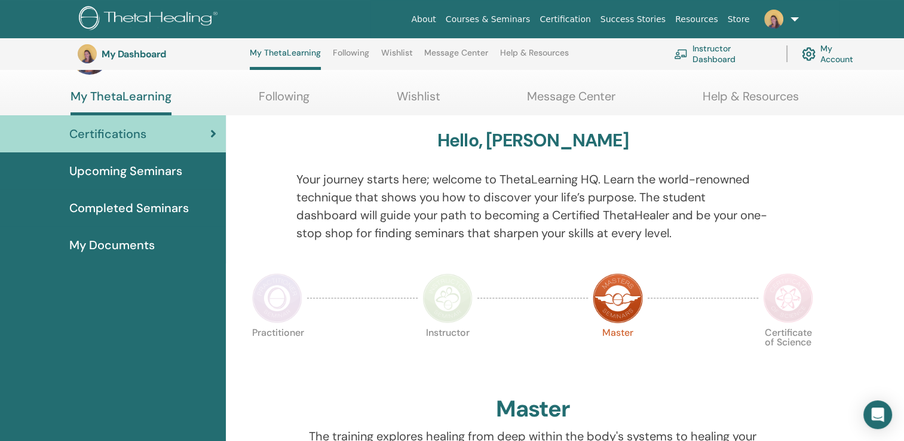
scroll to position [38, 0]
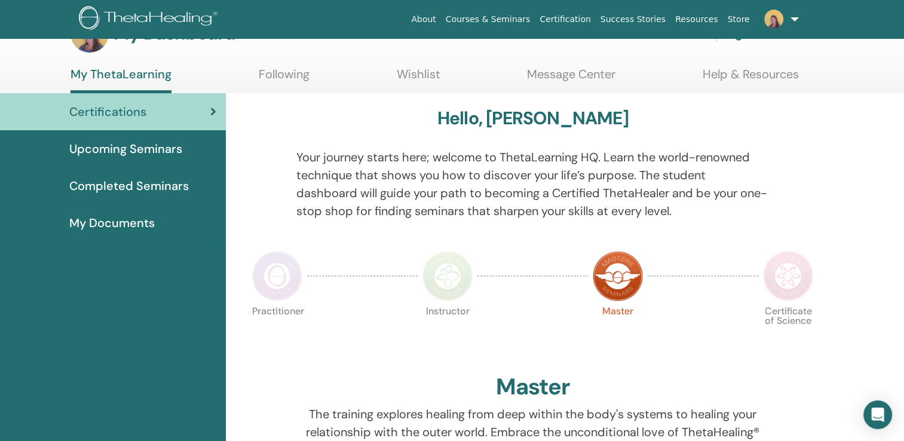
click at [789, 275] on img at bounding box center [788, 276] width 50 height 50
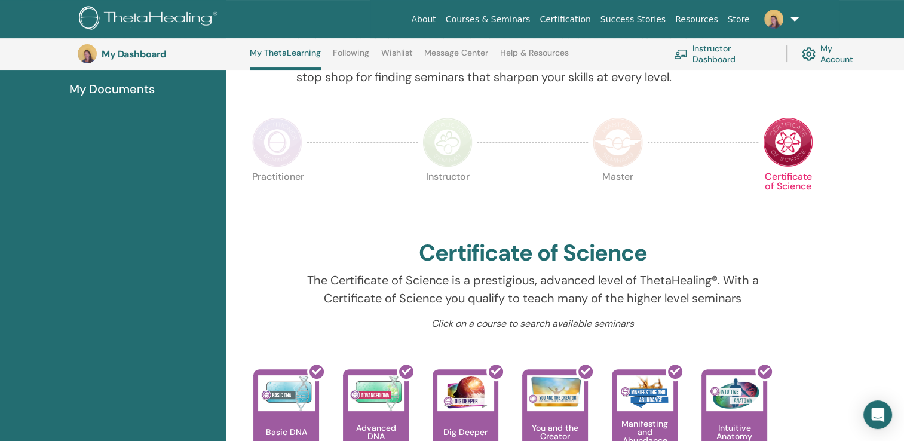
scroll to position [199, 0]
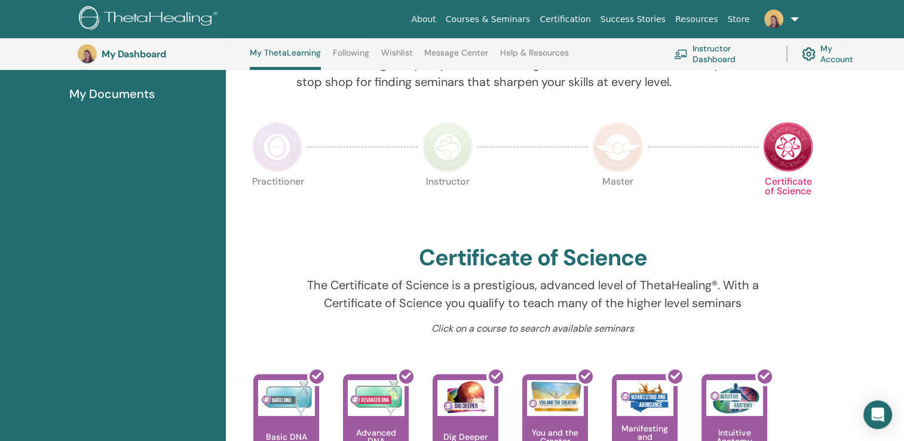
click at [457, 144] on img at bounding box center [447, 147] width 50 height 50
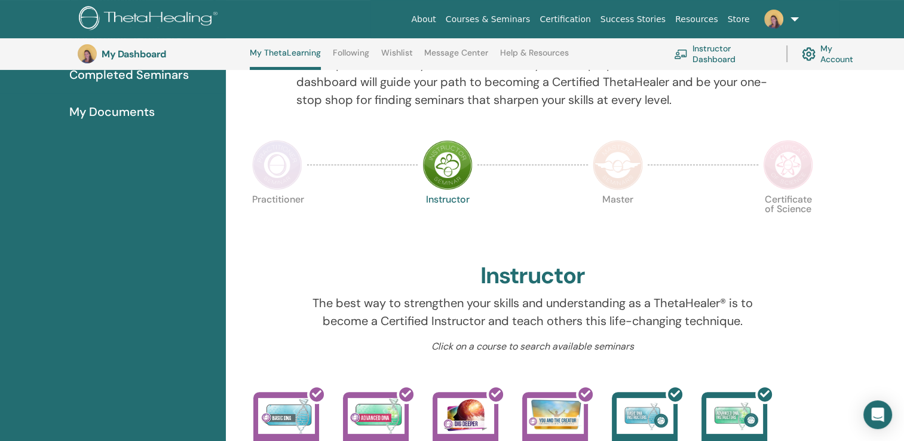
scroll to position [179, 0]
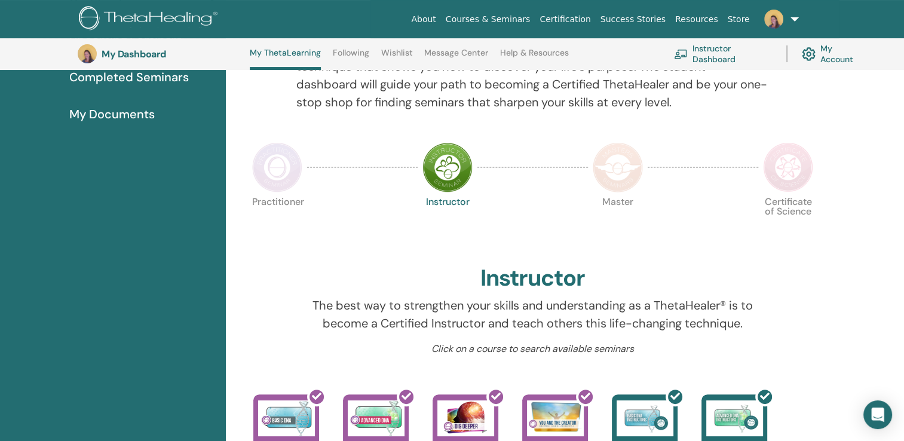
click at [618, 183] on img at bounding box center [618, 167] width 50 height 50
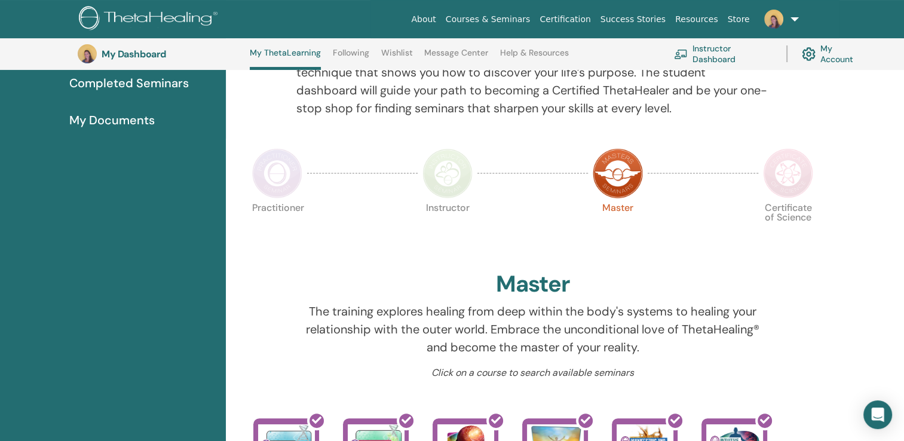
scroll to position [167, 0]
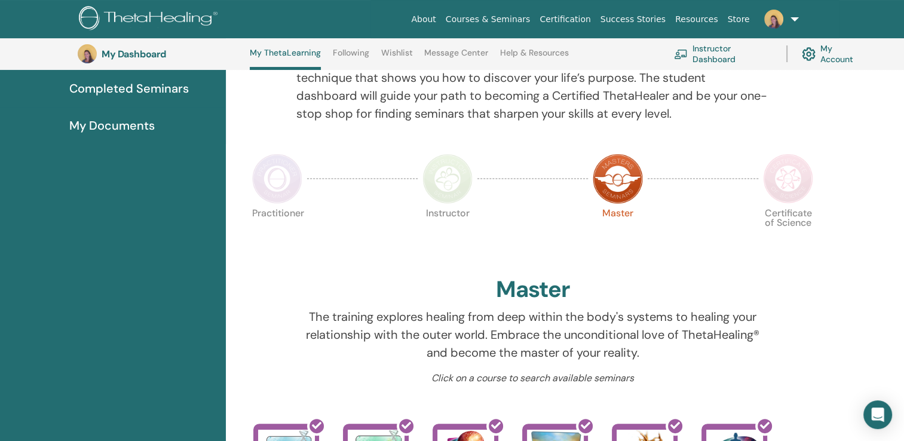
click at [714, 48] on link "Instructor Dashboard" at bounding box center [723, 54] width 98 height 26
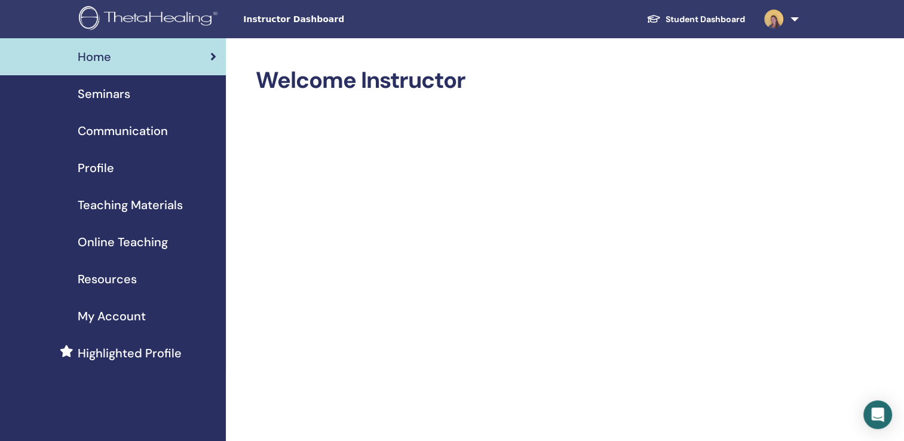
click at [303, 18] on span "Instructor Dashboard" at bounding box center [332, 19] width 179 height 13
click at [108, 203] on span "Teaching Materials" at bounding box center [130, 205] width 105 height 18
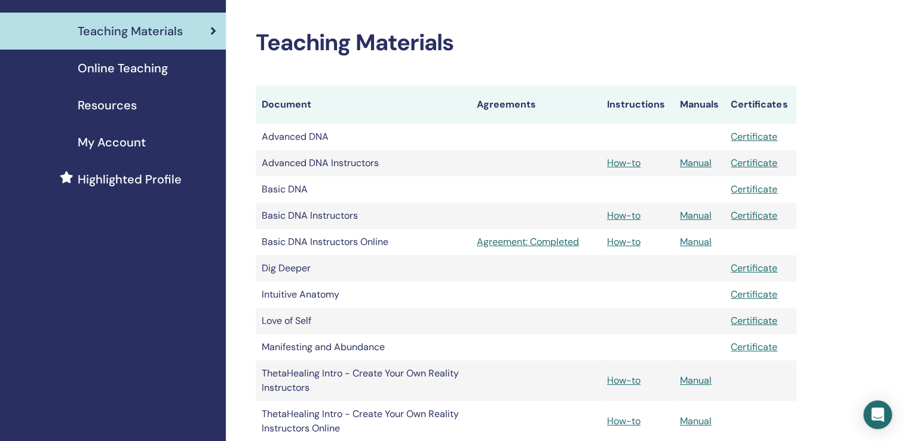
scroll to position [170, 0]
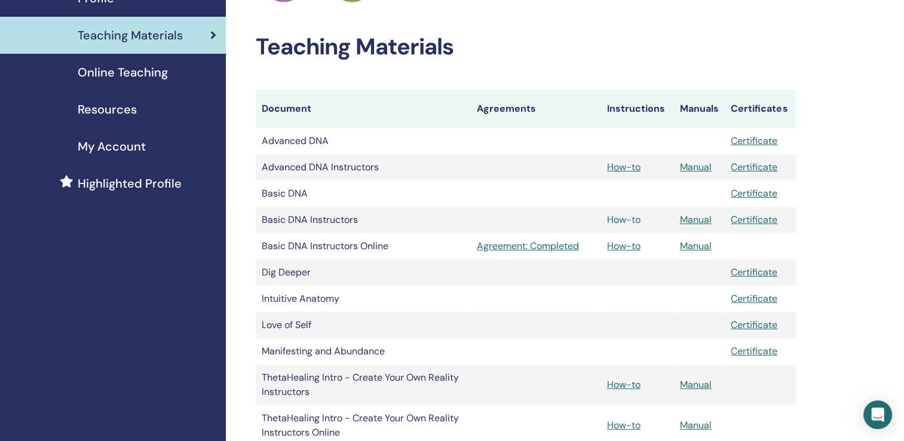
click at [624, 220] on link "How-to" at bounding box center [623, 219] width 33 height 13
